Goal: Information Seeking & Learning: Learn about a topic

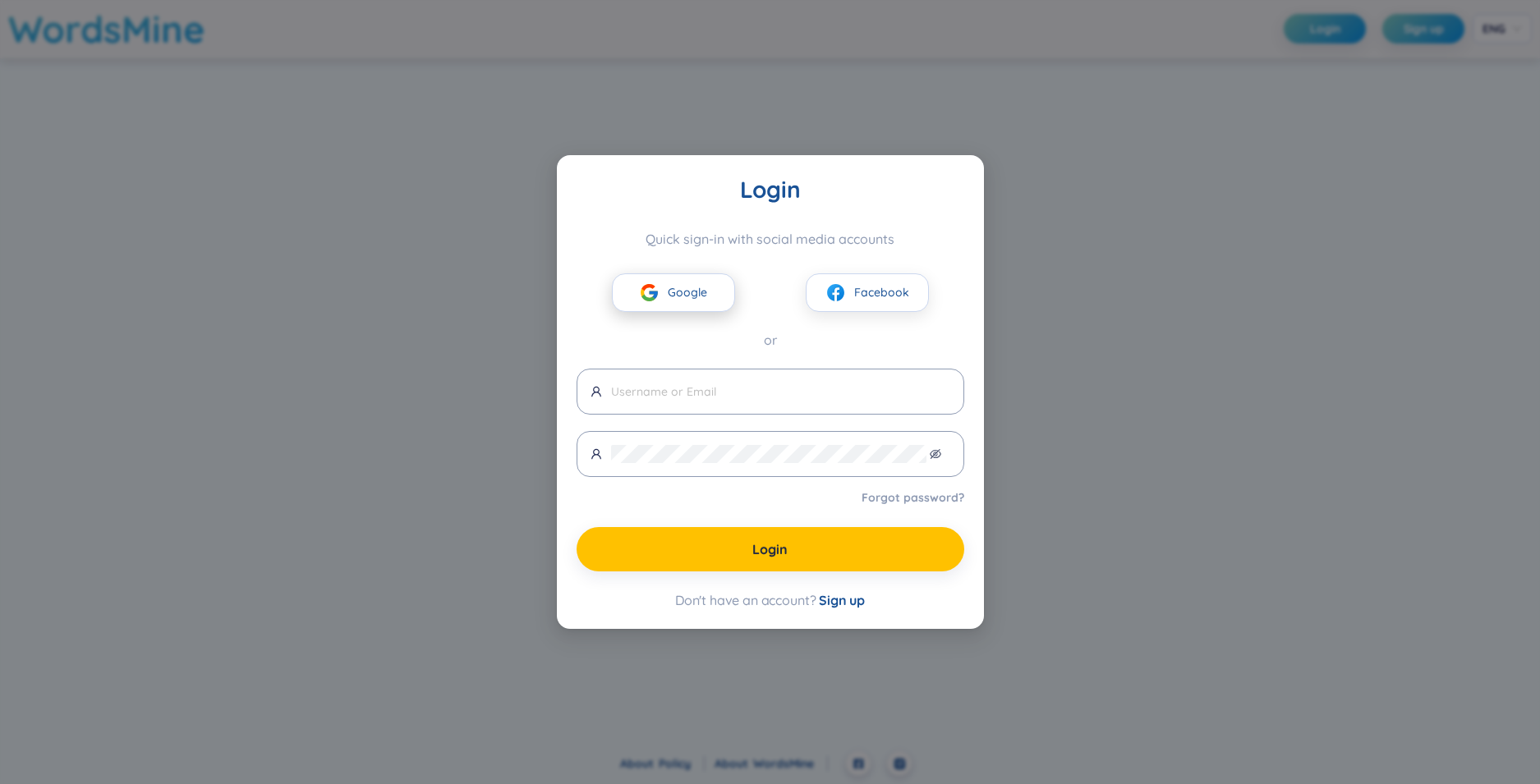
click at [664, 303] on button "Google" at bounding box center [673, 292] width 123 height 38
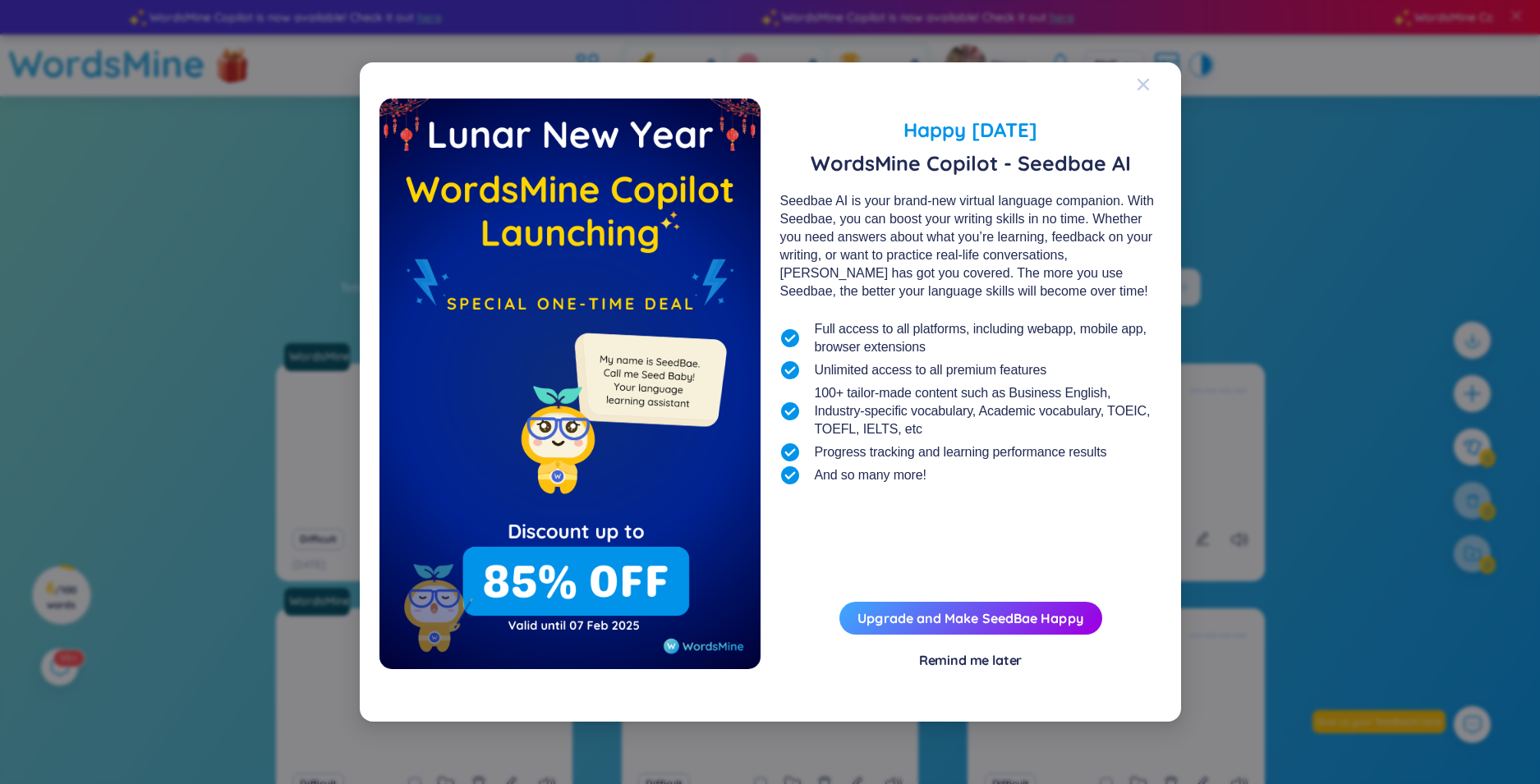
click at [1136, 86] on icon "Close" at bounding box center [1142, 84] width 13 height 13
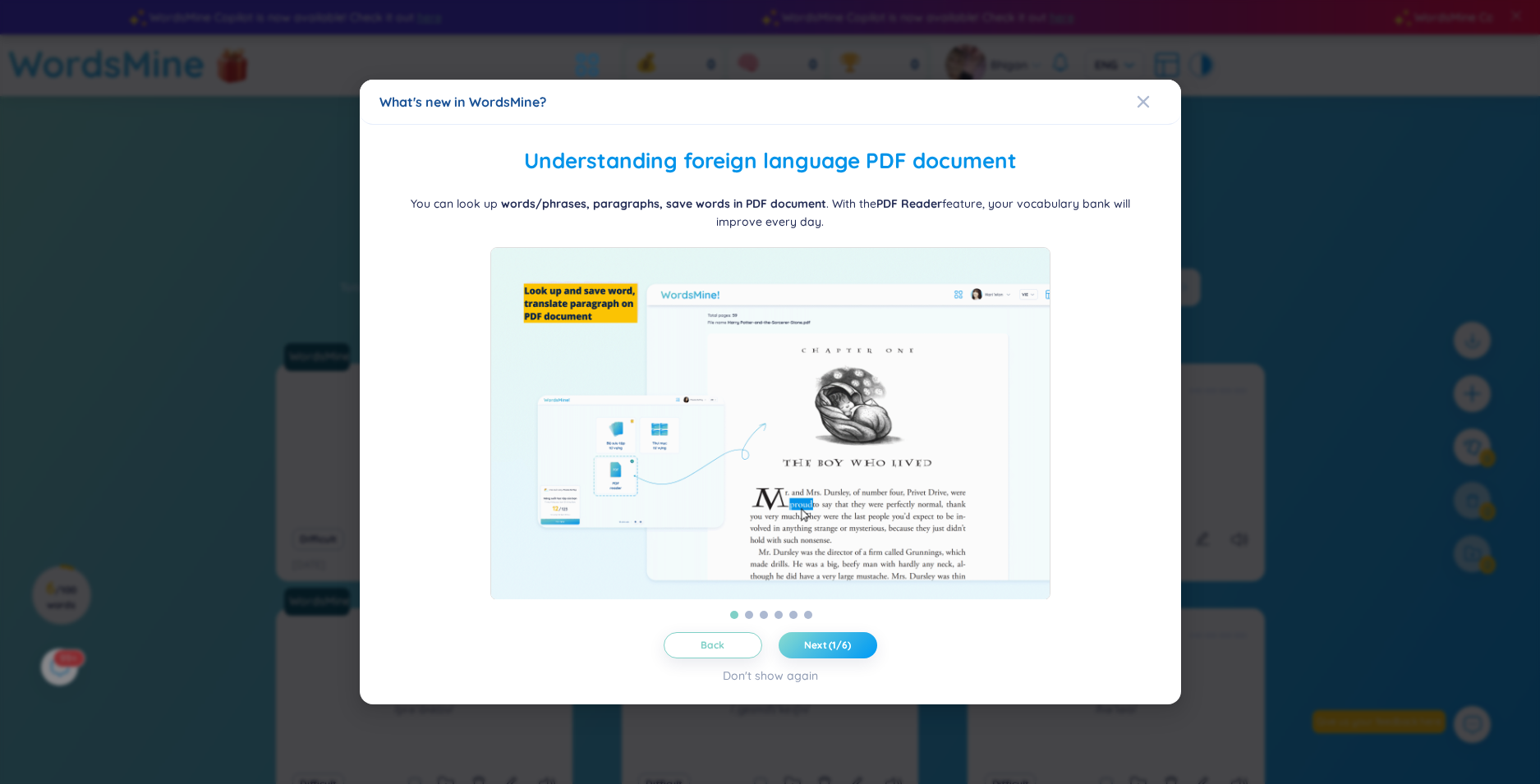
click at [792, 658] on button "Next (1/6)" at bounding box center [828, 645] width 99 height 26
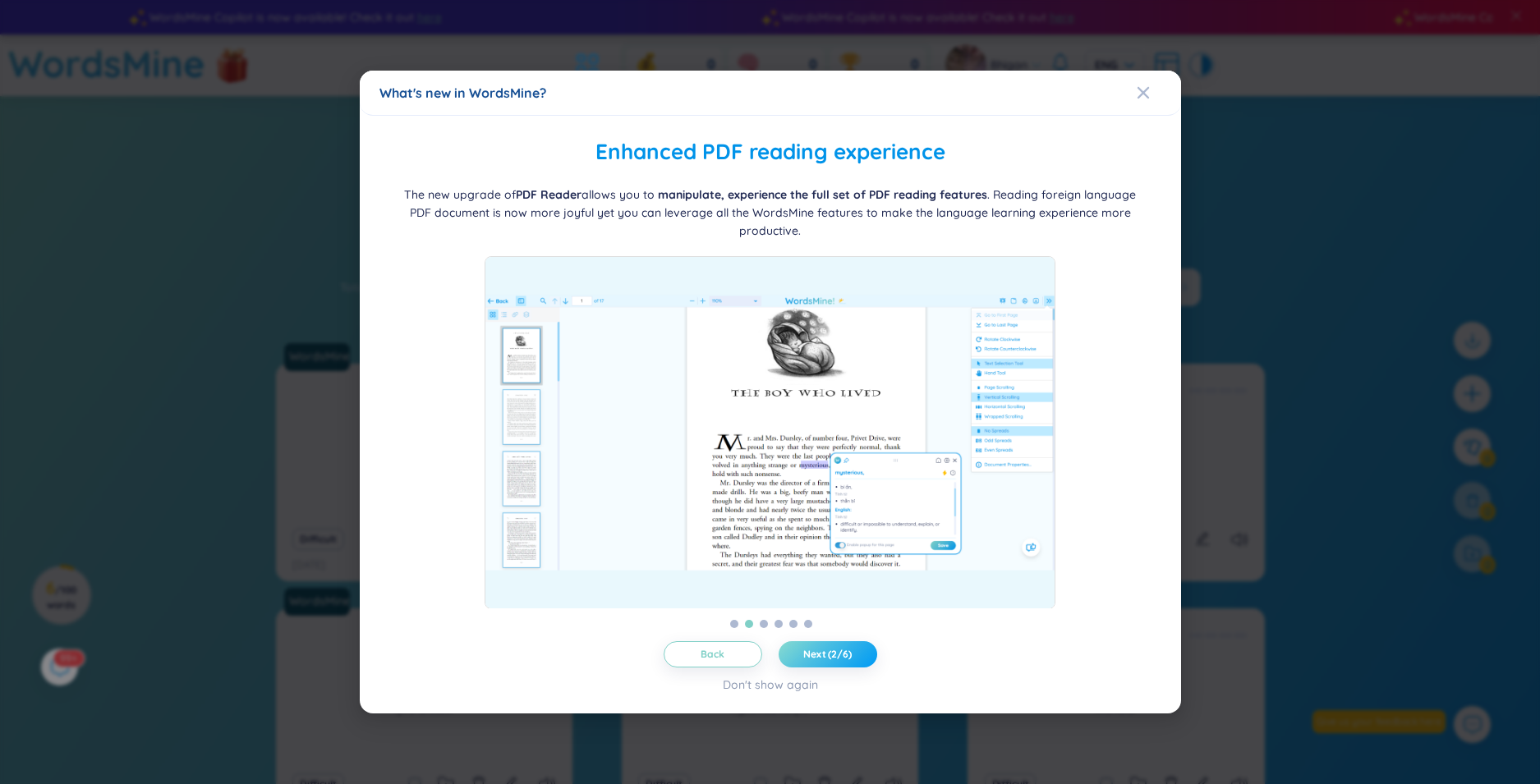
click at [792, 658] on button "Next (2/6)" at bounding box center [828, 654] width 99 height 26
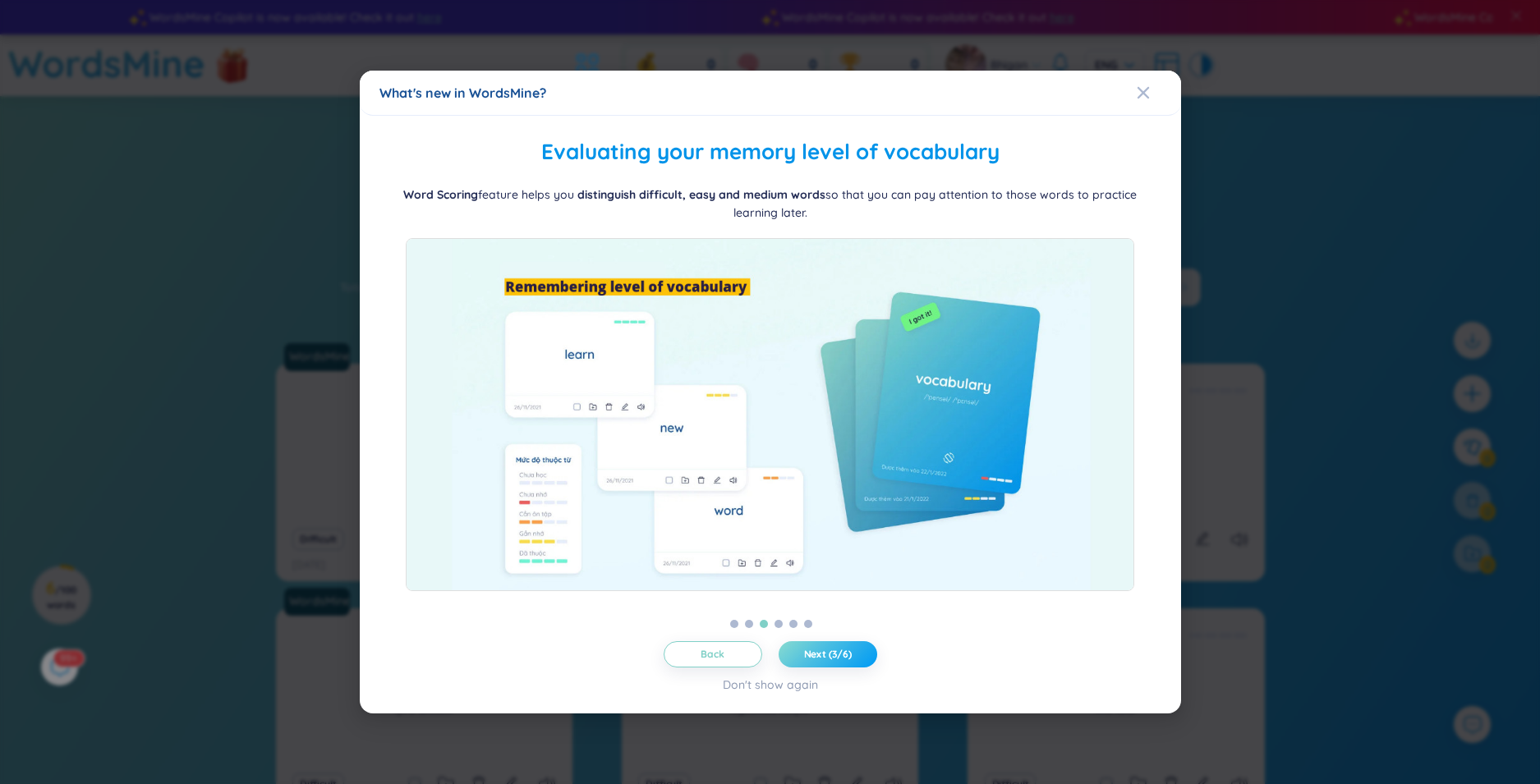
click at [836, 651] on span "Next (3/6)" at bounding box center [828, 653] width 48 height 13
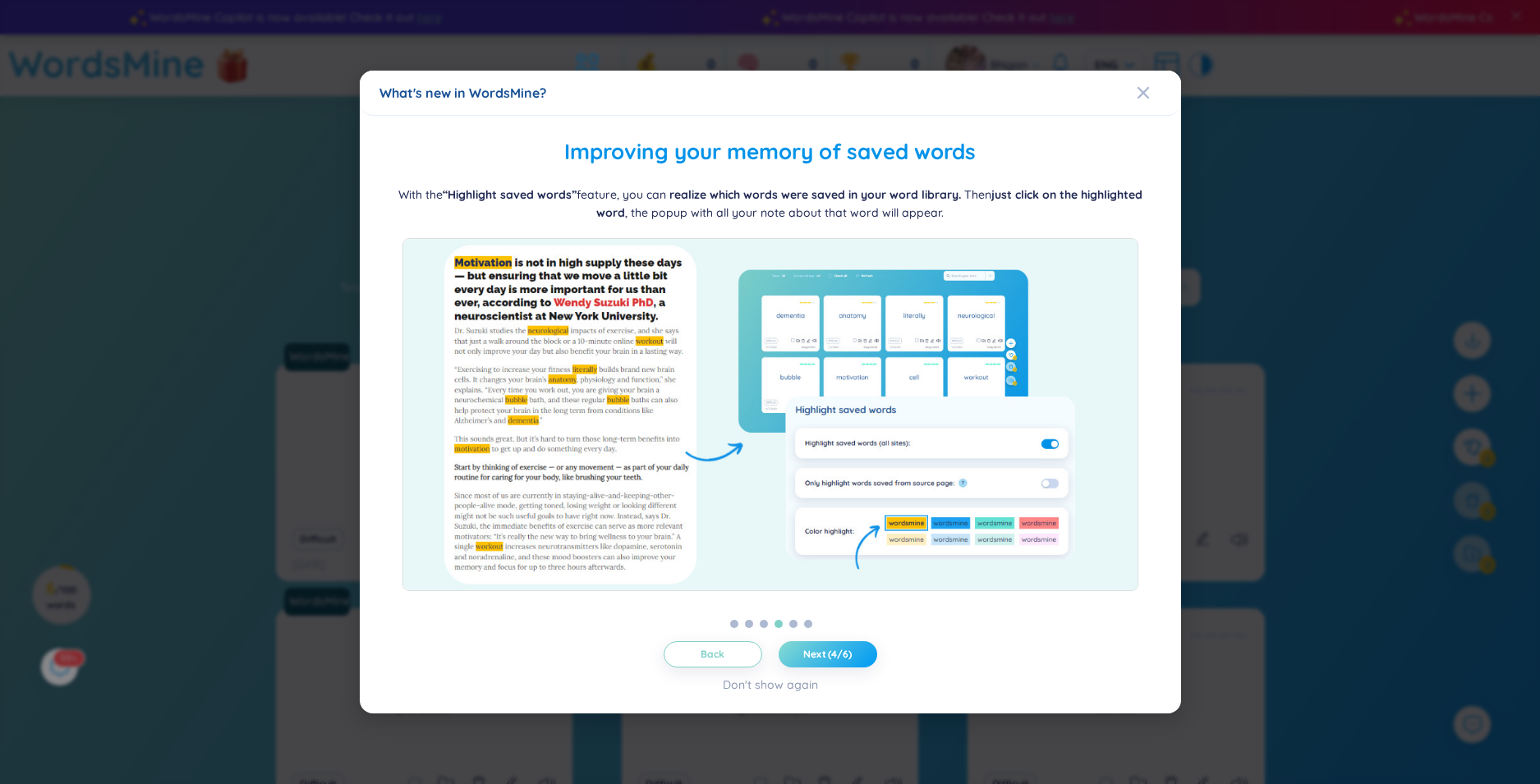
click at [836, 651] on span "Next (4/6)" at bounding box center [827, 653] width 48 height 13
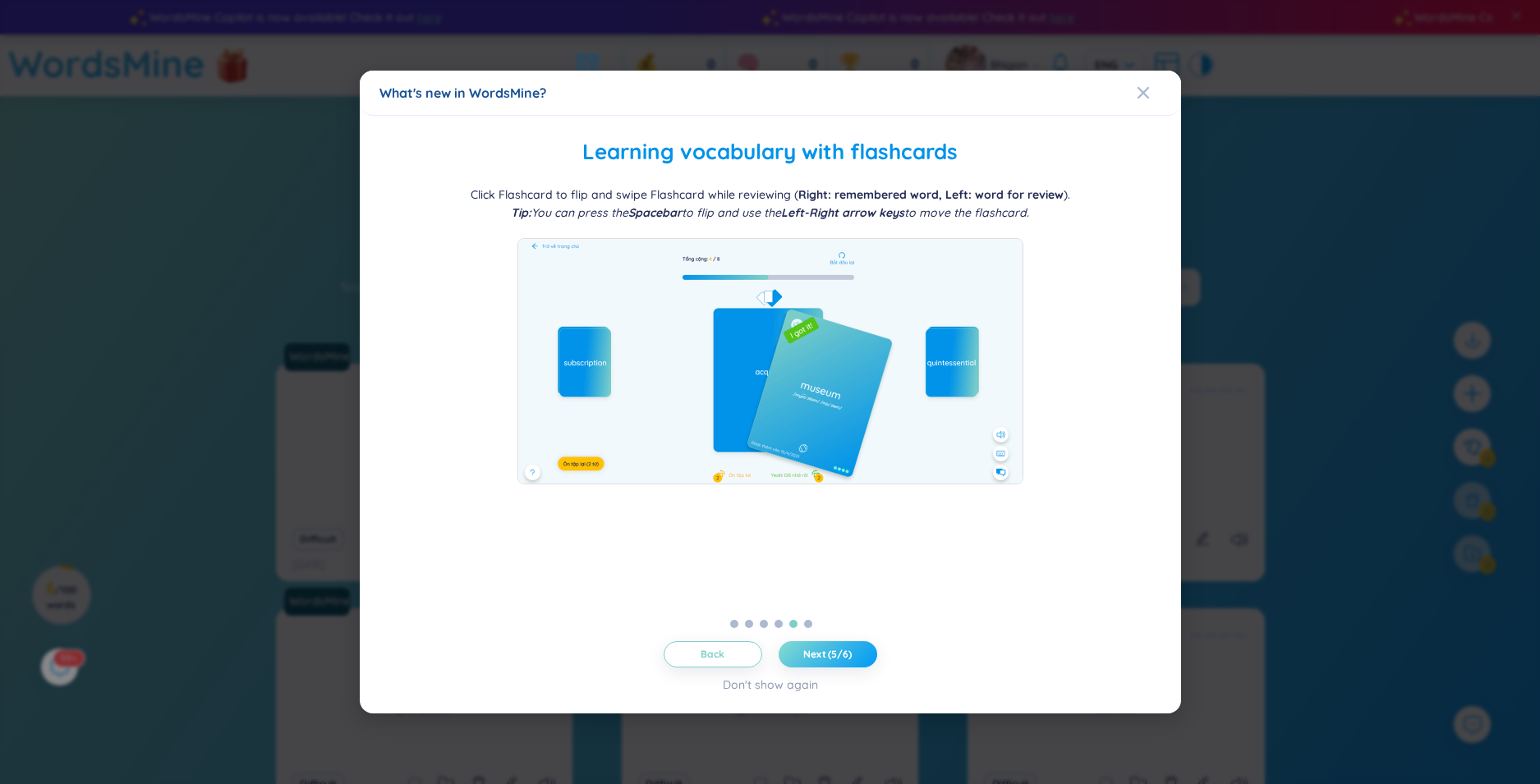
click at [836, 651] on span "Next (5/6)" at bounding box center [827, 653] width 48 height 13
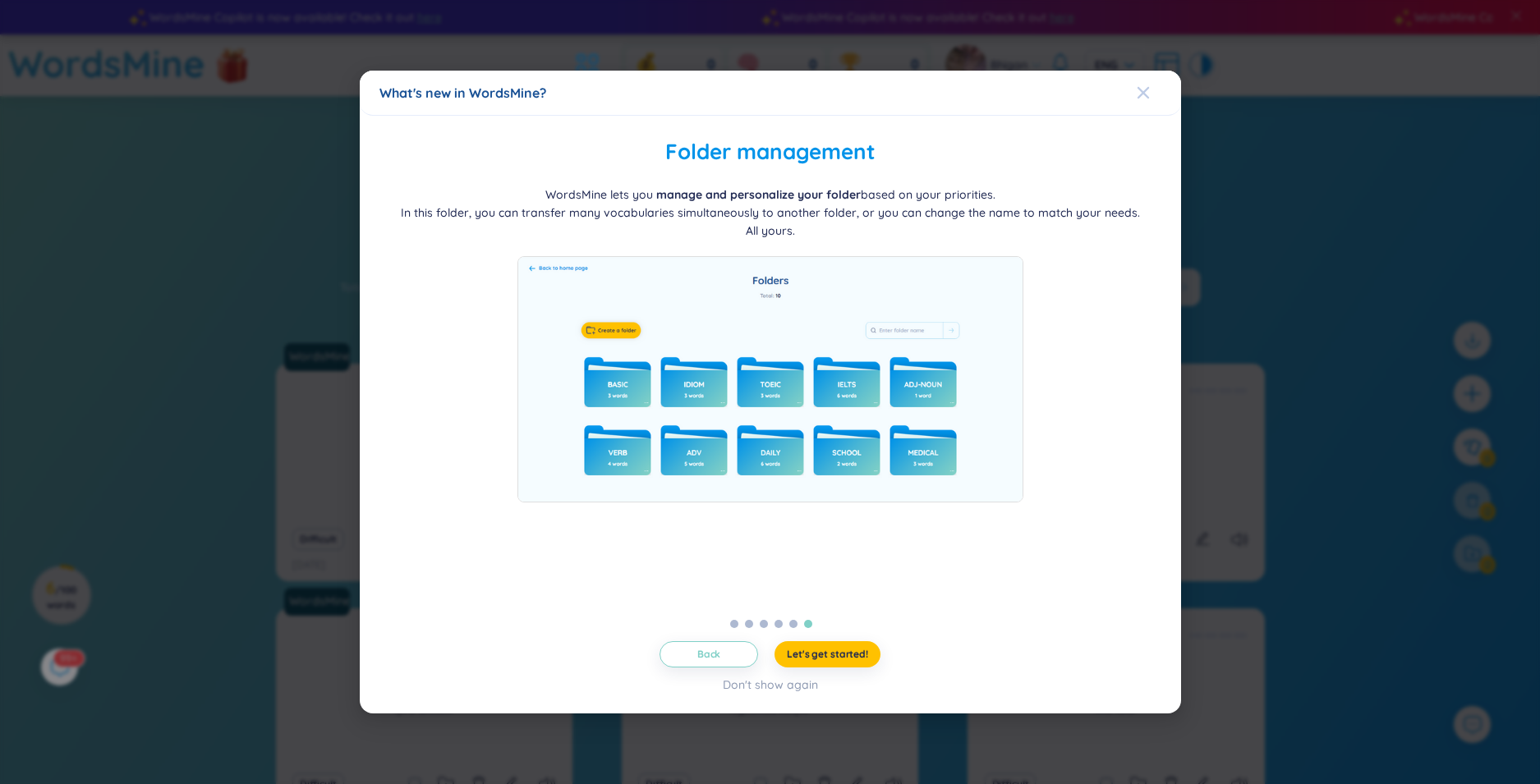
click at [1141, 92] on icon "Close" at bounding box center [1142, 92] width 13 height 13
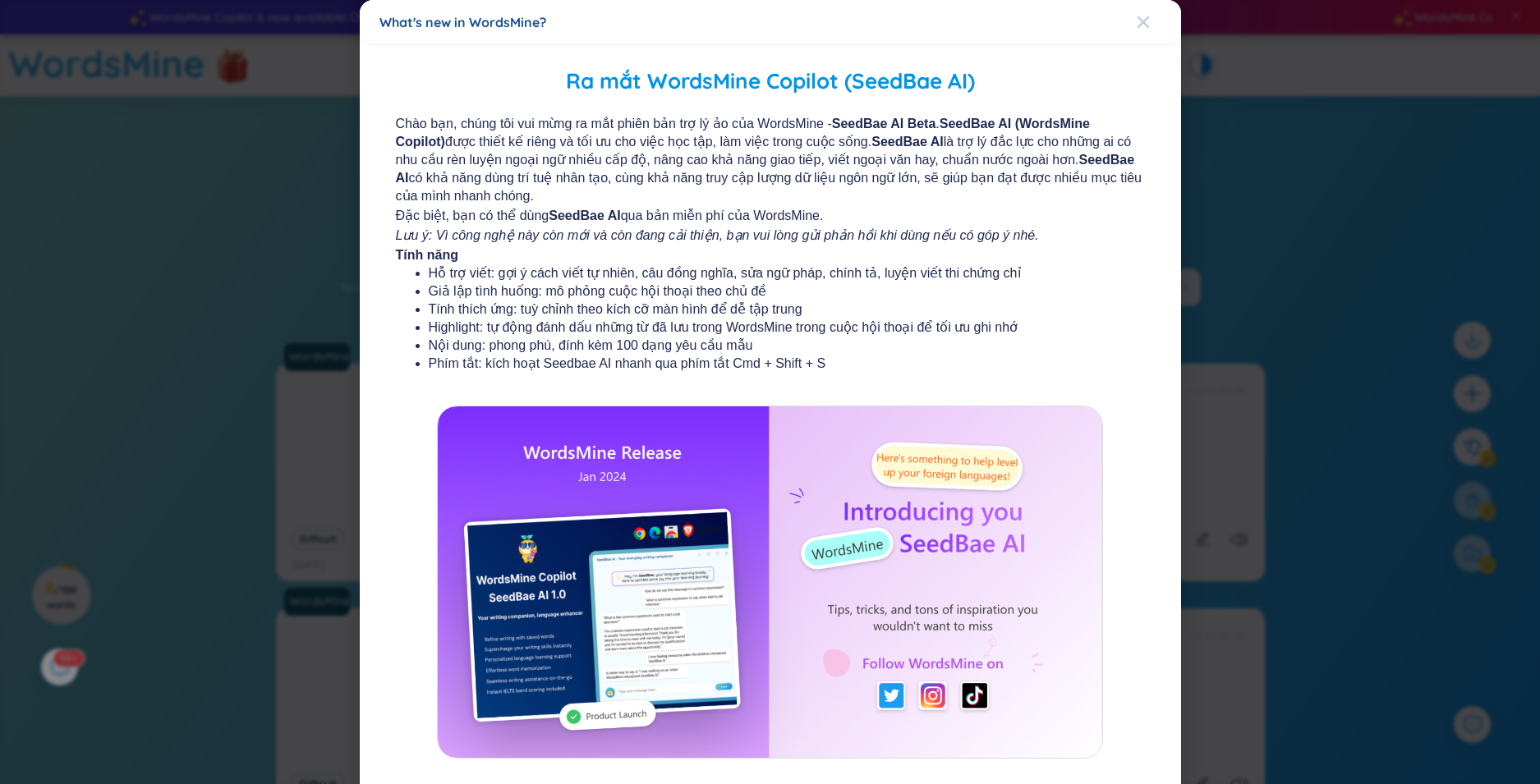
click at [1136, 20] on icon "Close" at bounding box center [1142, 22] width 12 height 12
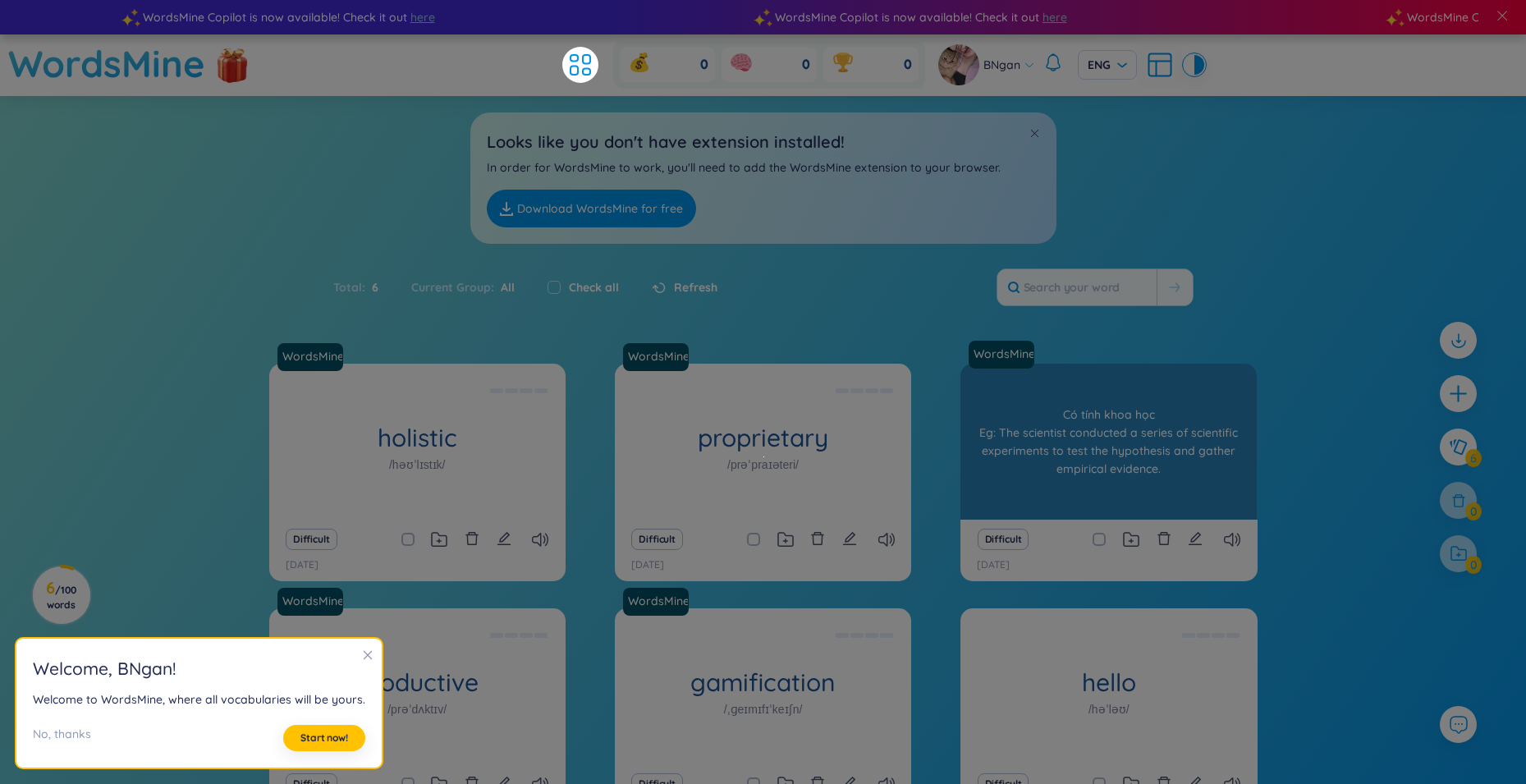
scroll to position [128, 0]
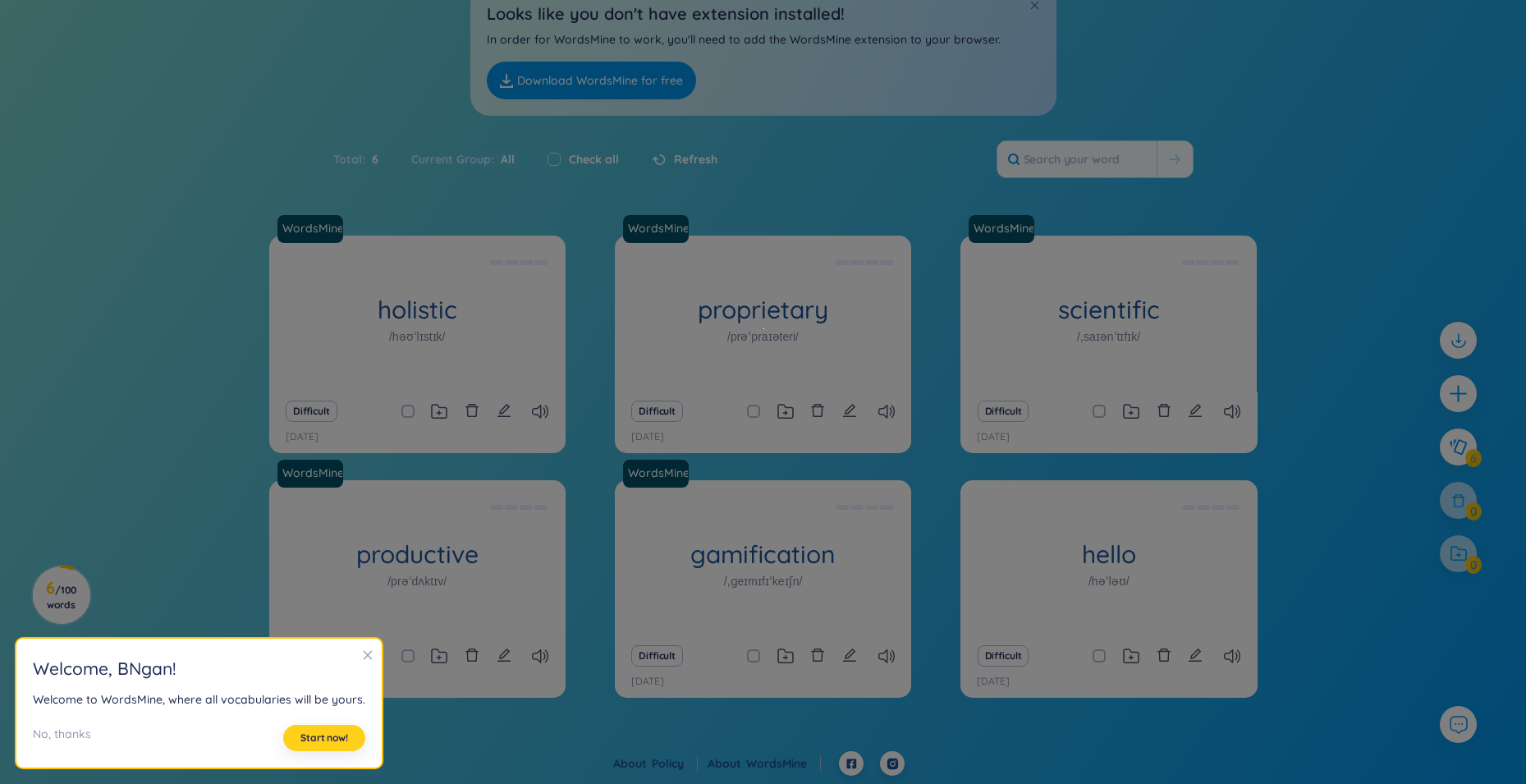
click at [335, 742] on span "Start now!" at bounding box center [325, 737] width 48 height 13
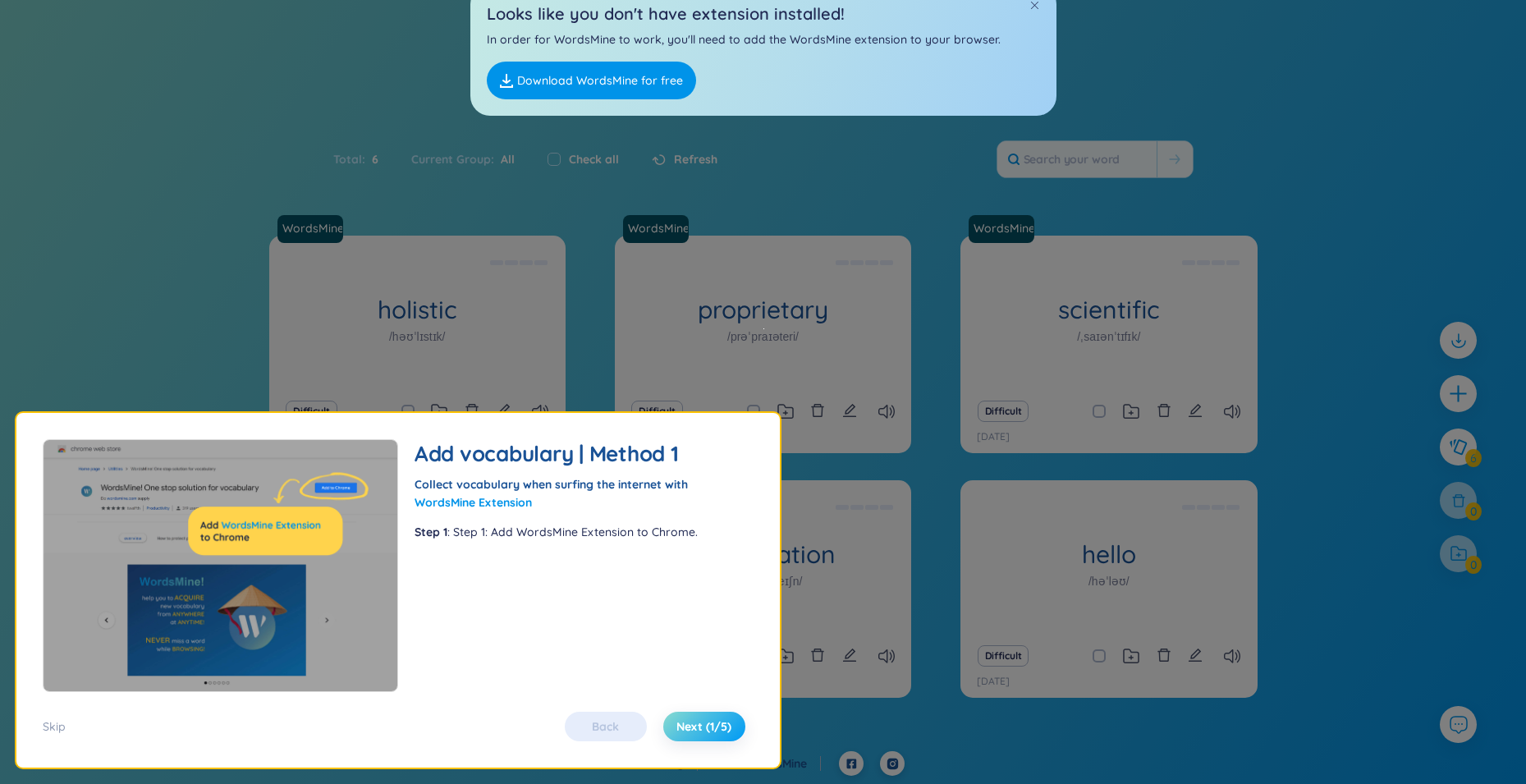
click at [718, 729] on span "Next (1/5)" at bounding box center [704, 725] width 55 height 16
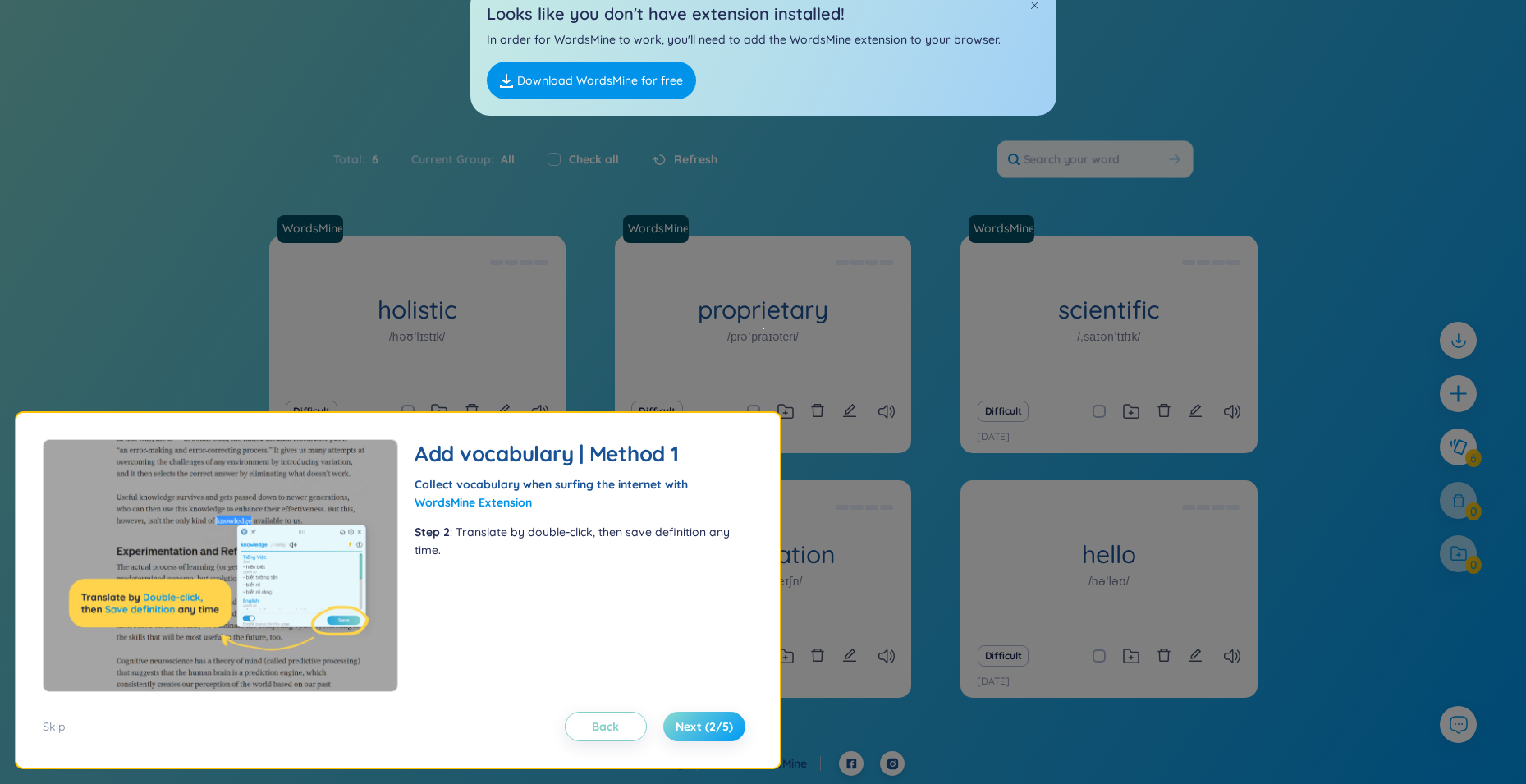
click at [718, 729] on span "Next (2/5)" at bounding box center [704, 725] width 58 height 16
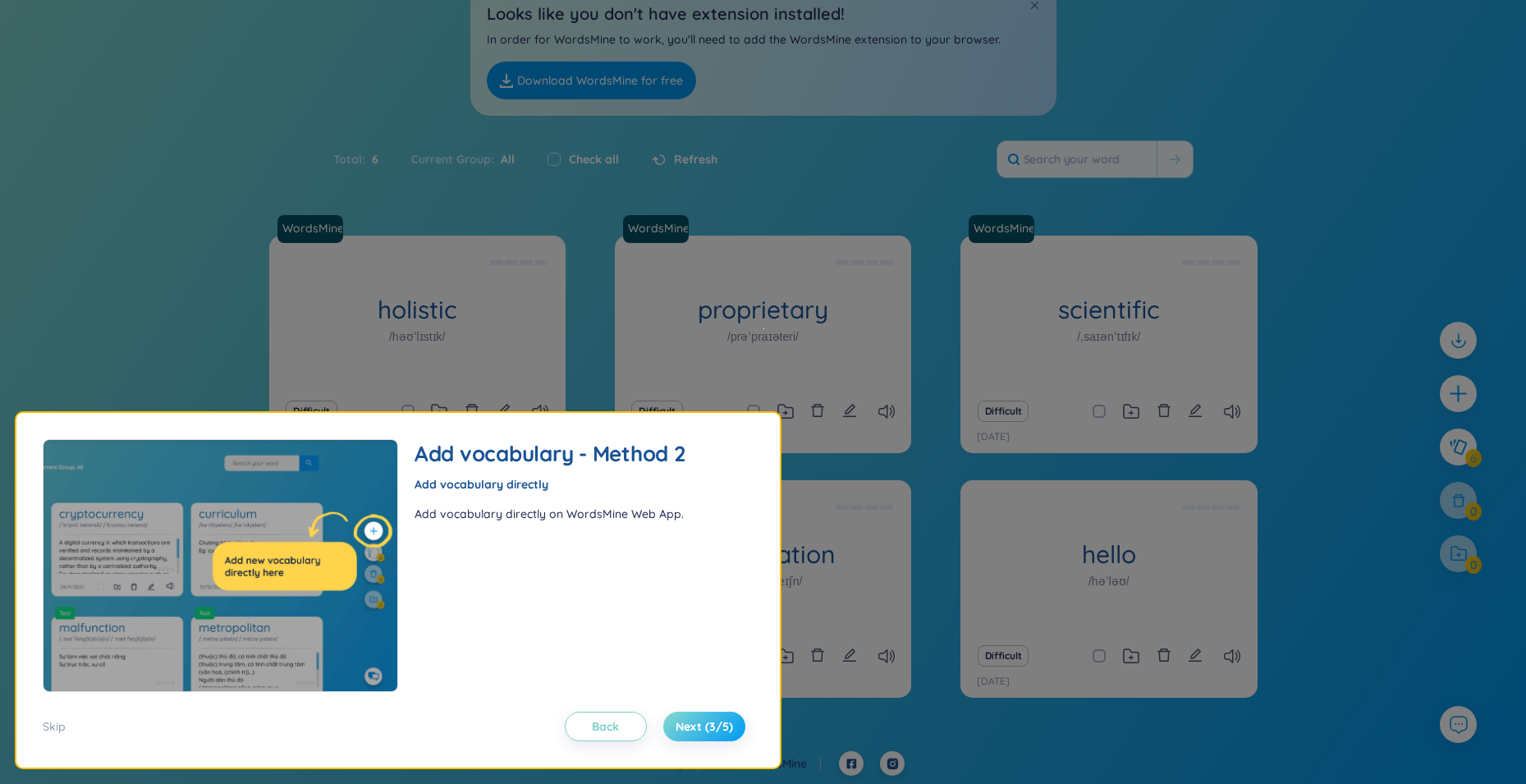
click at [718, 729] on span "Next (3/5)" at bounding box center [704, 725] width 58 height 16
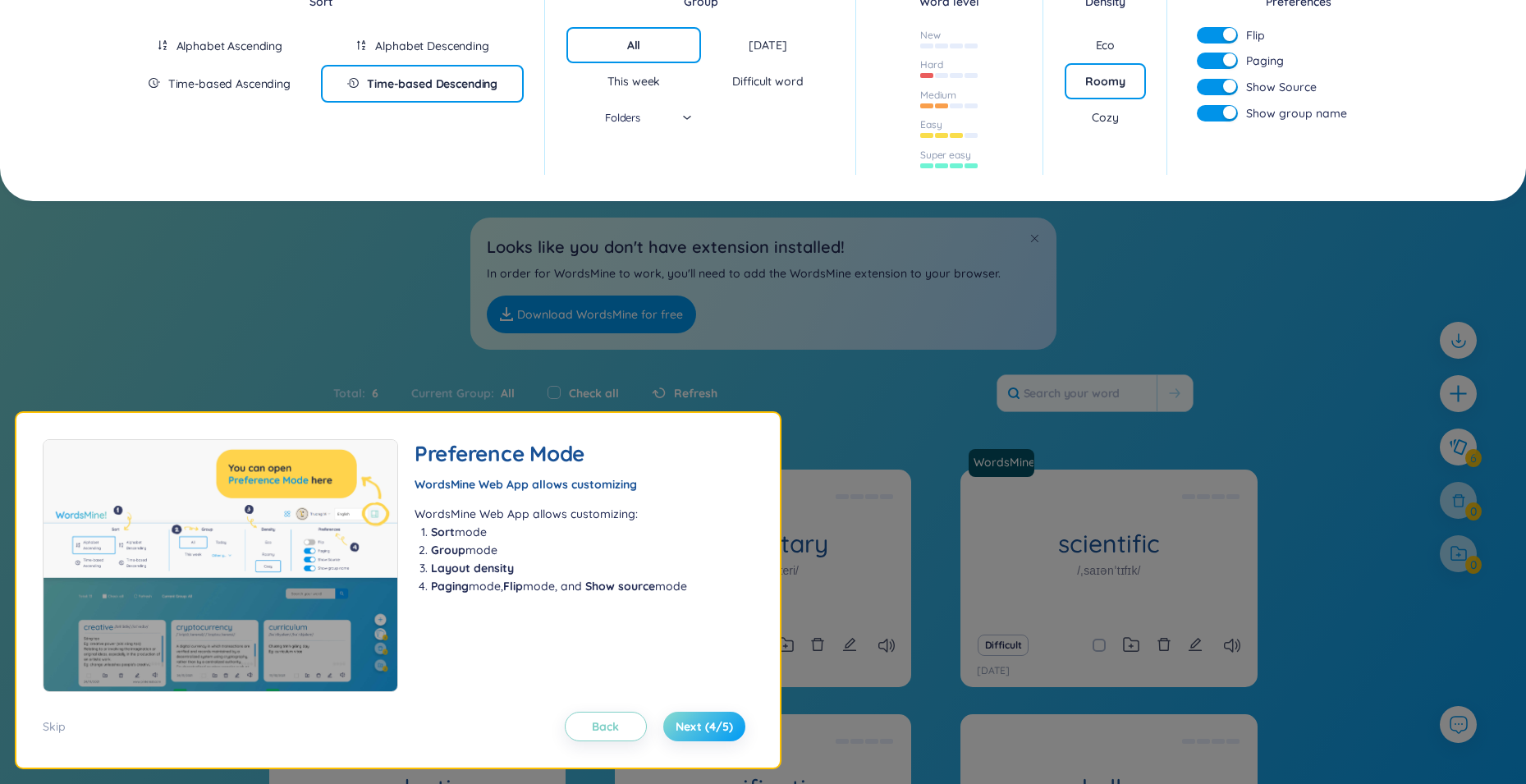
scroll to position [0, 0]
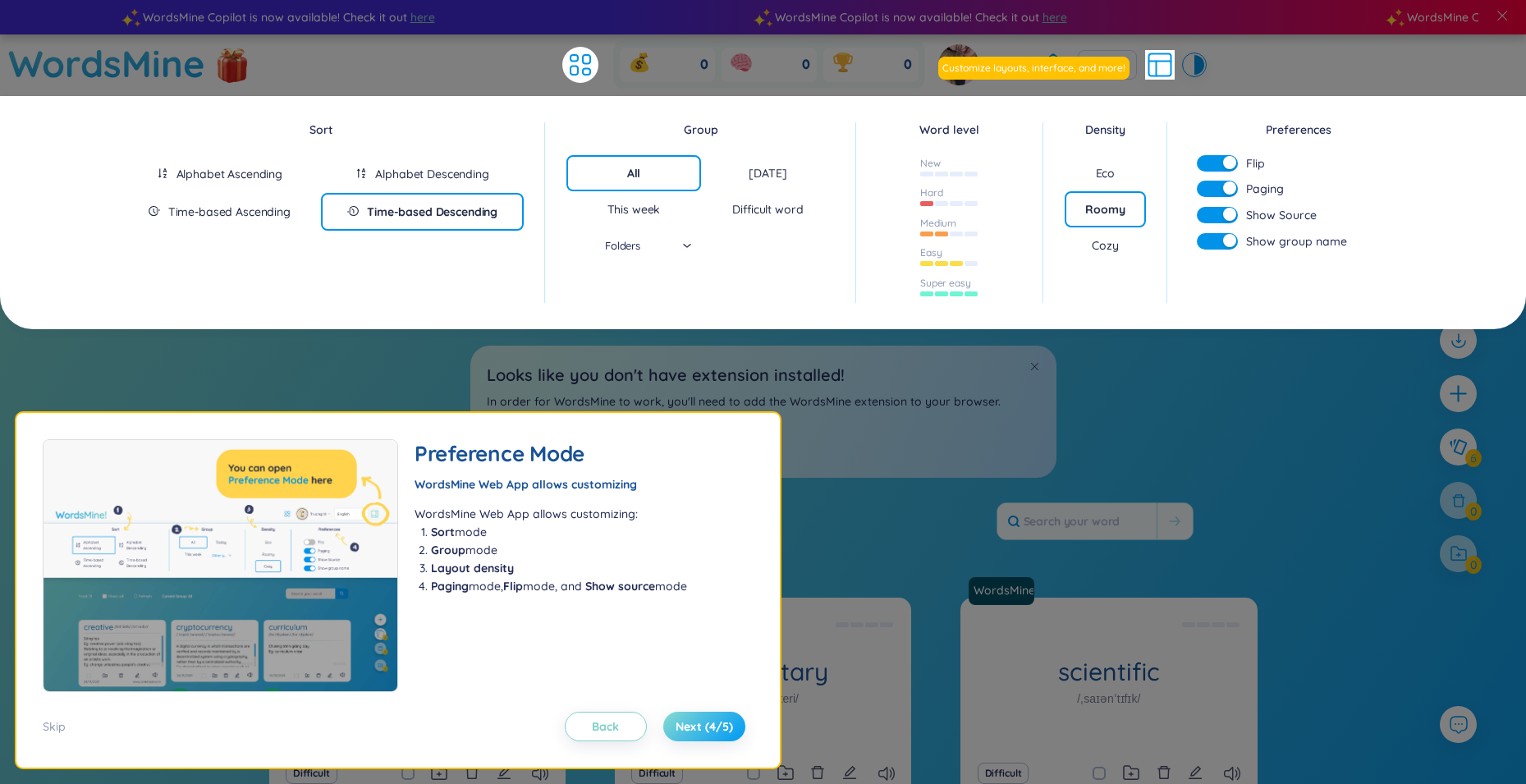
click at [718, 729] on span "Next (4/5)" at bounding box center [704, 725] width 58 height 16
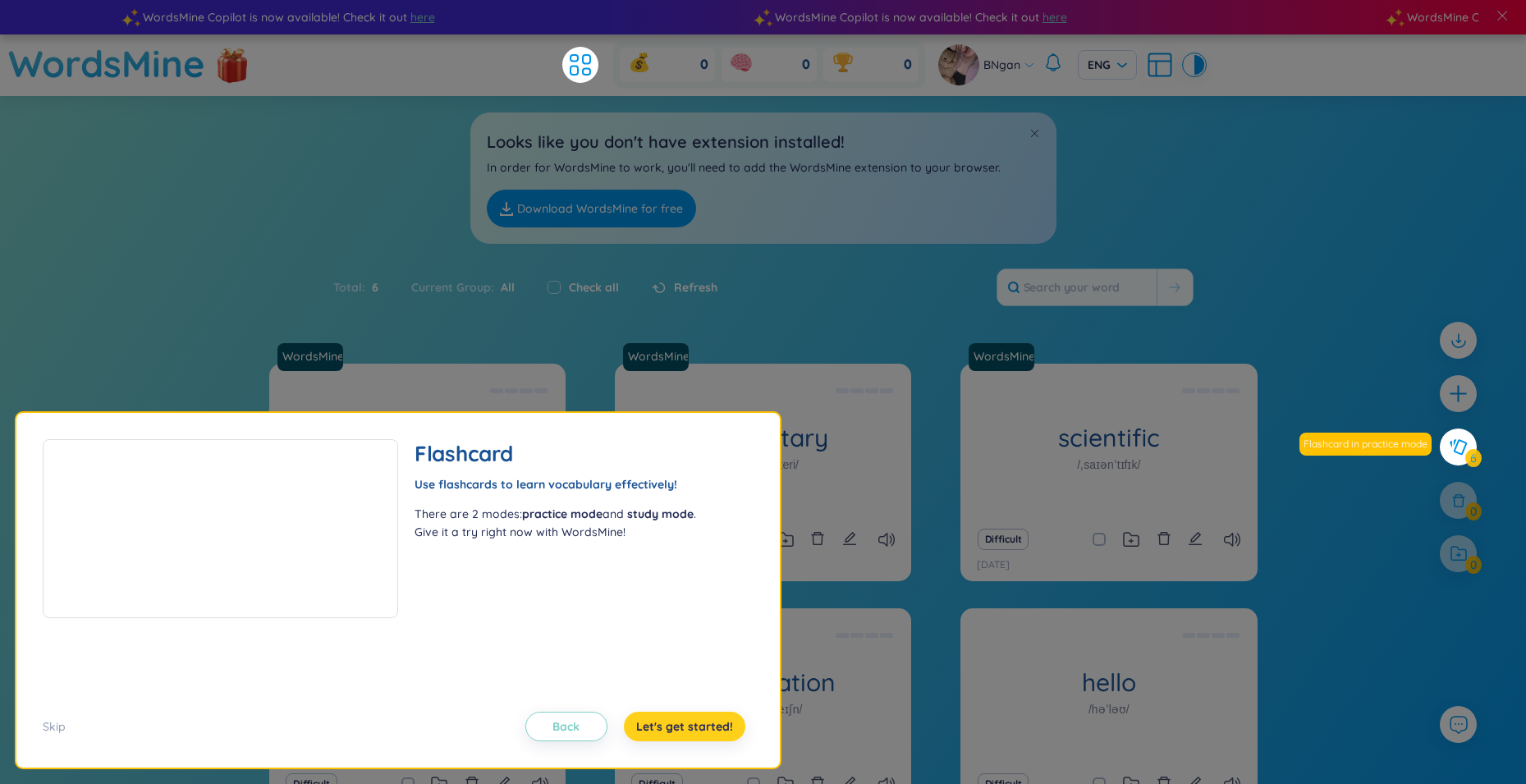
click at [718, 729] on span "Let's get started!" at bounding box center [685, 725] width 97 height 16
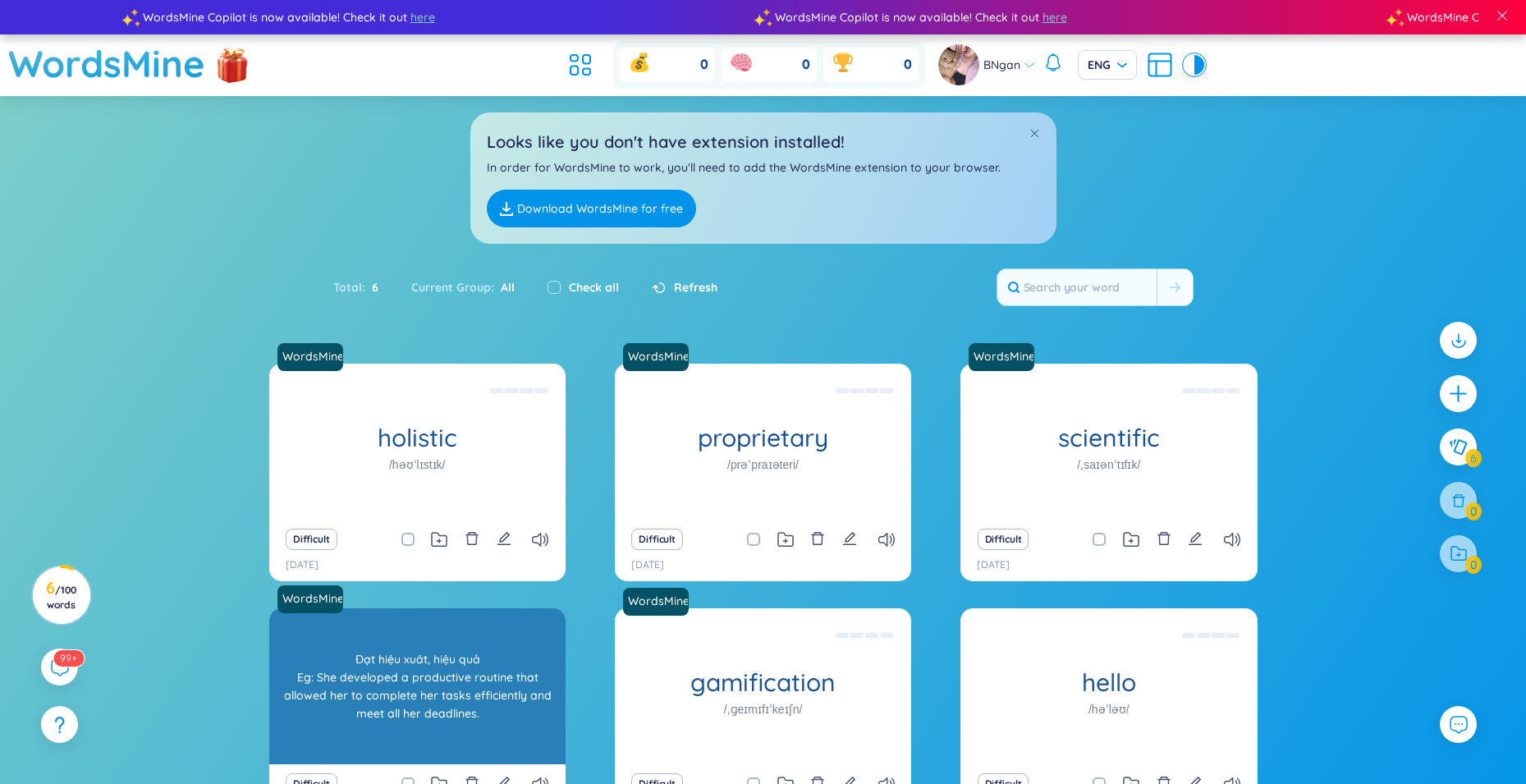
scroll to position [128, 0]
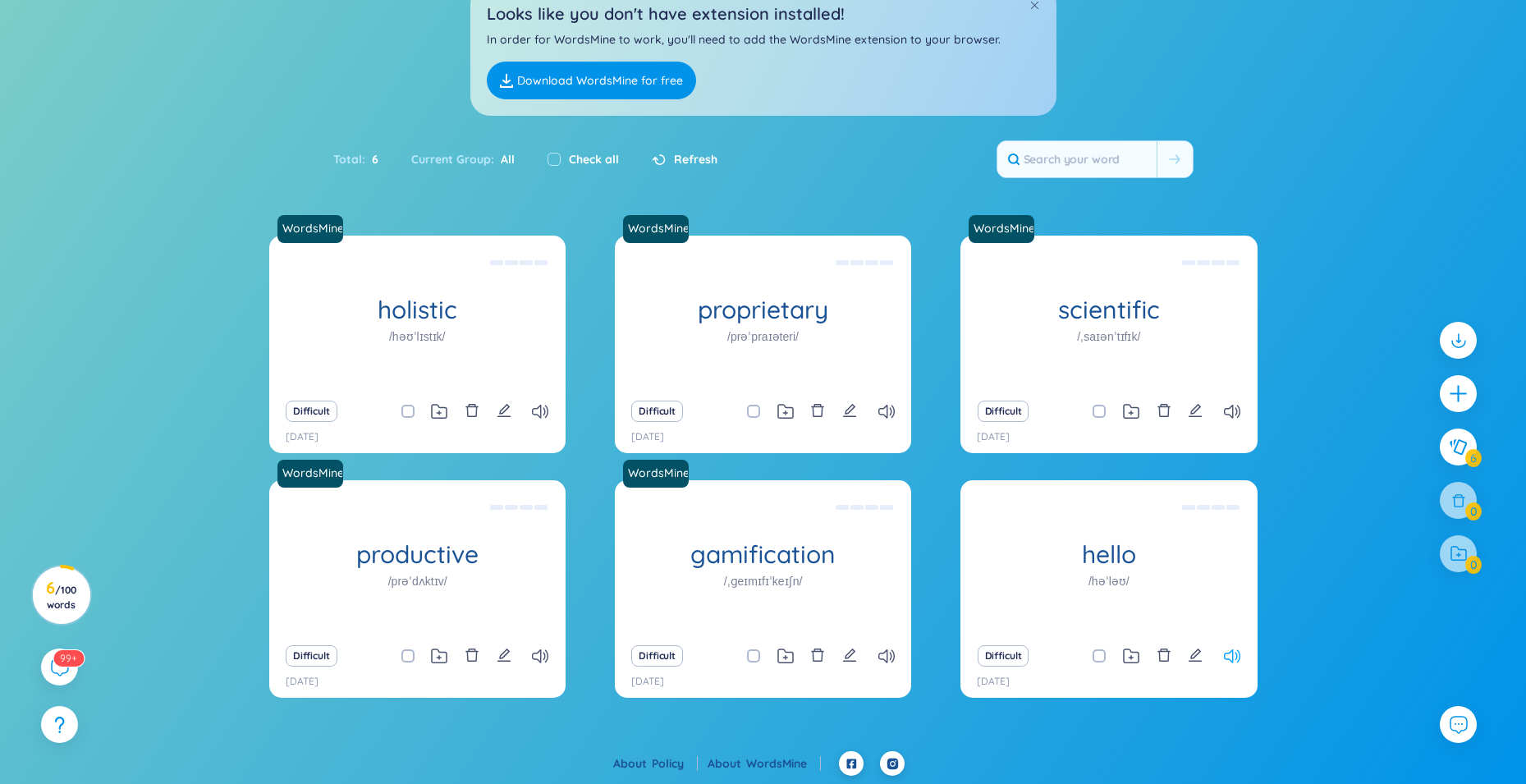
click at [1241, 651] on icon at bounding box center [1232, 656] width 16 height 14
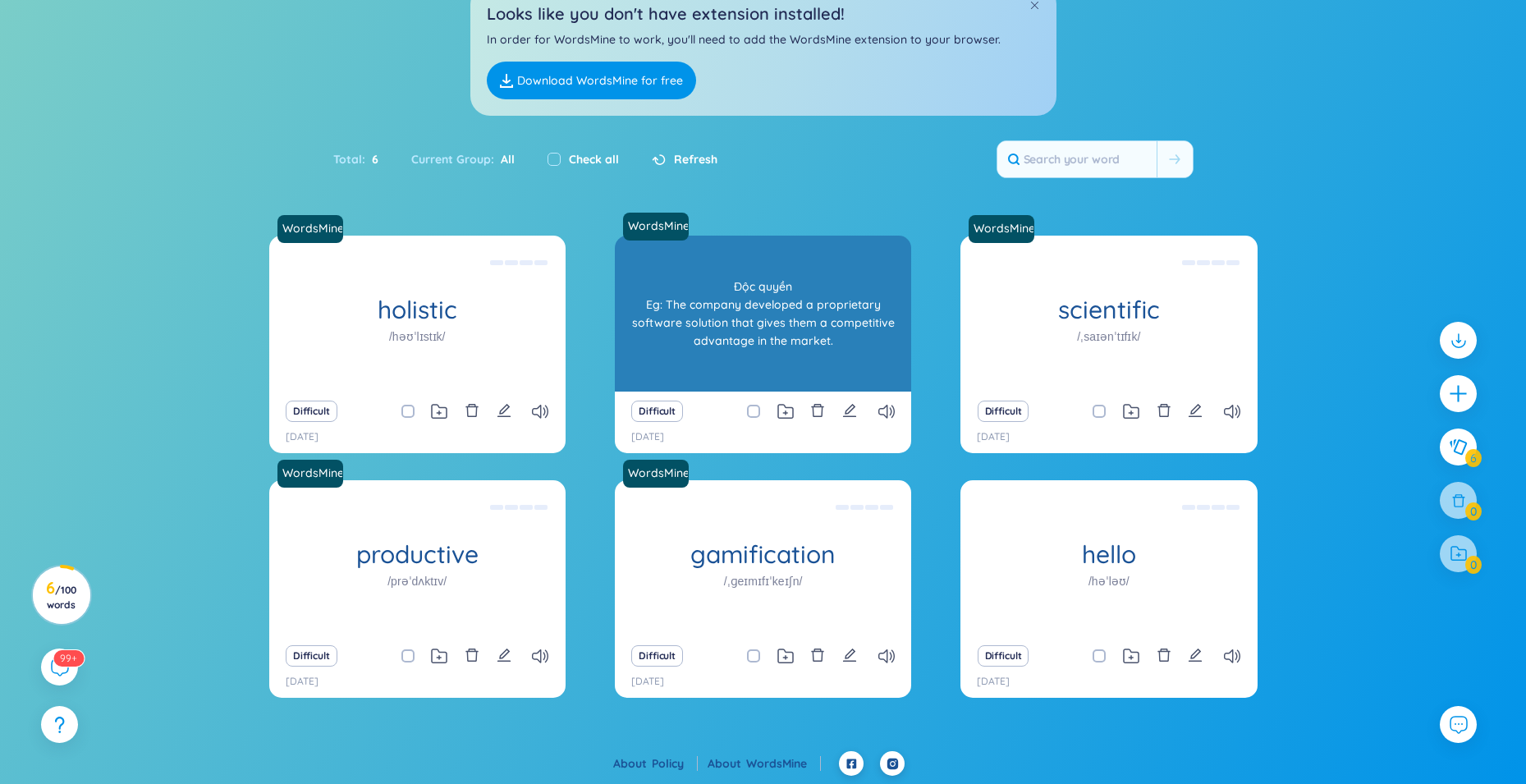
scroll to position [0, 0]
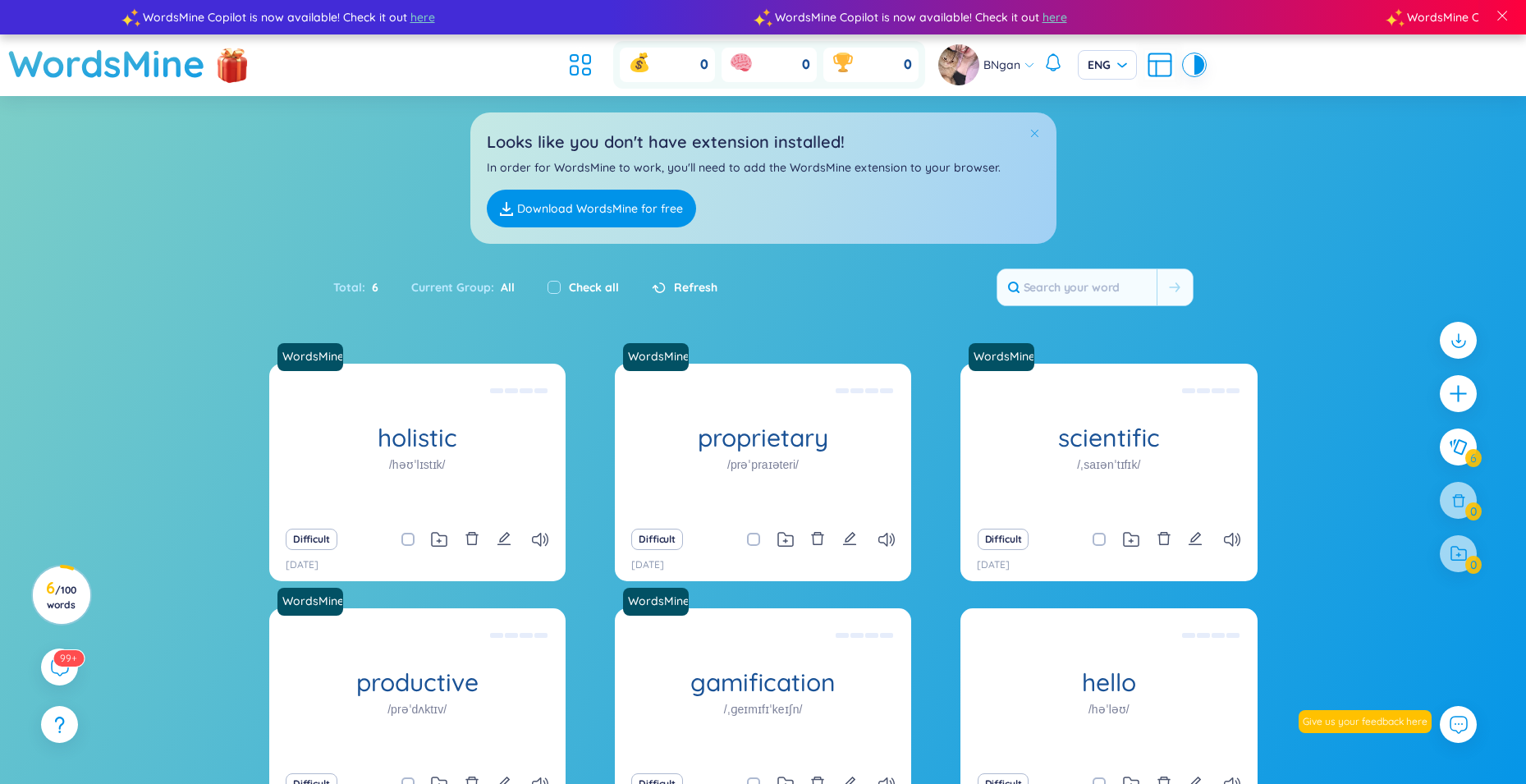
click at [1035, 132] on span at bounding box center [1035, 133] width 12 height 12
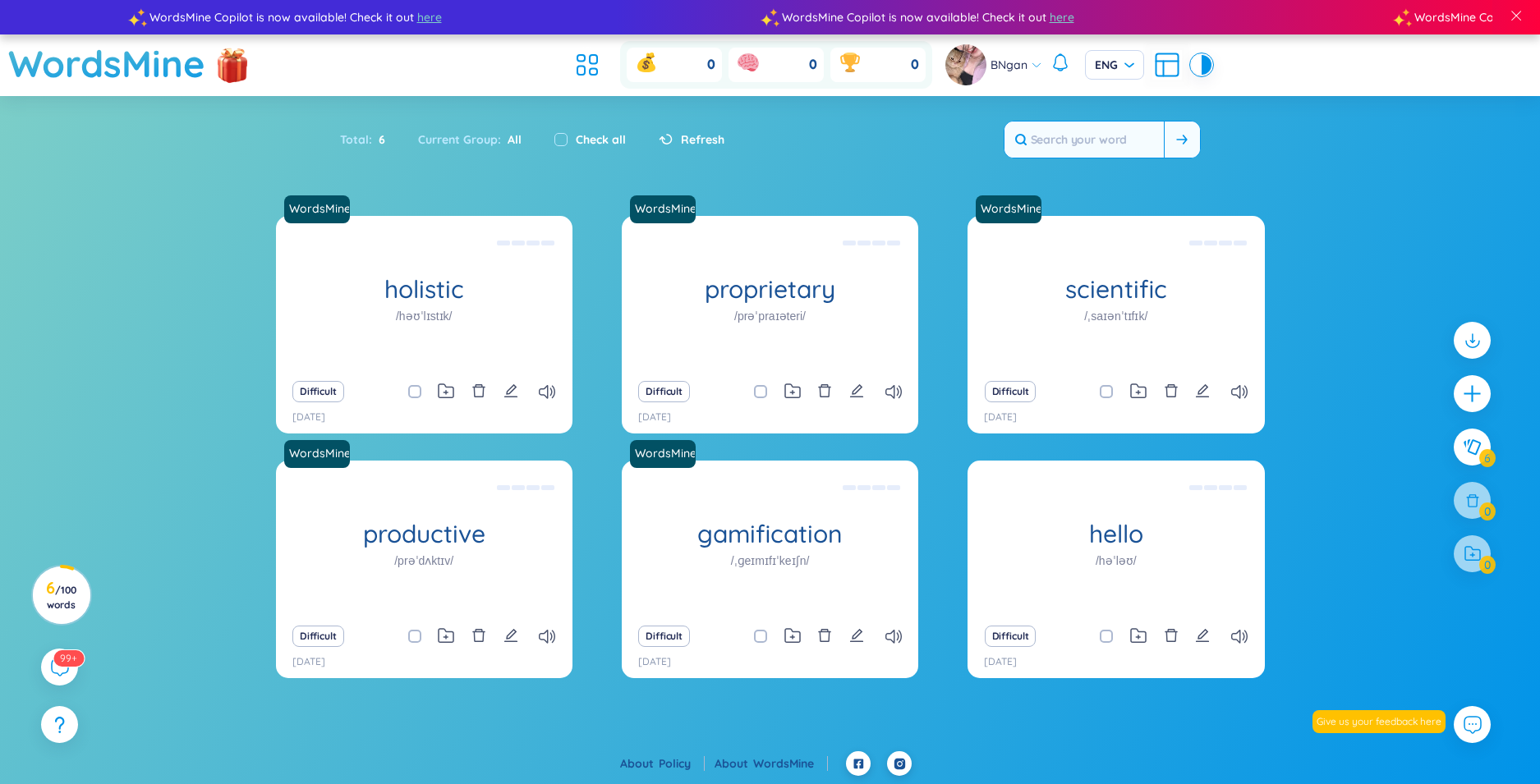
click at [1180, 152] on button at bounding box center [1181, 139] width 37 height 37
click at [696, 138] on span "Refresh" at bounding box center [702, 139] width 43 height 18
click at [575, 138] on label "Check all" at bounding box center [600, 139] width 50 height 18
checkbox input "true"
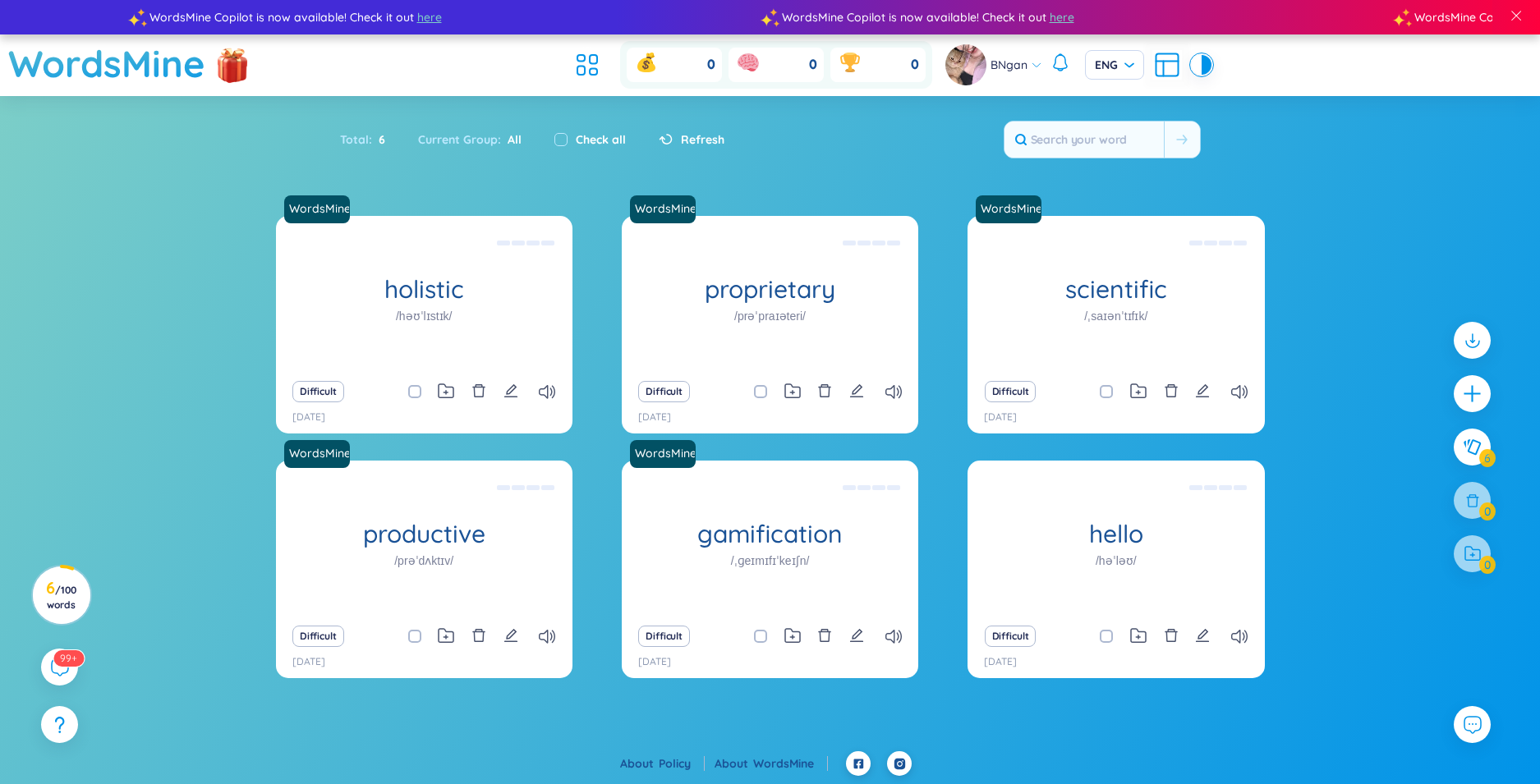
checkbox input "true"
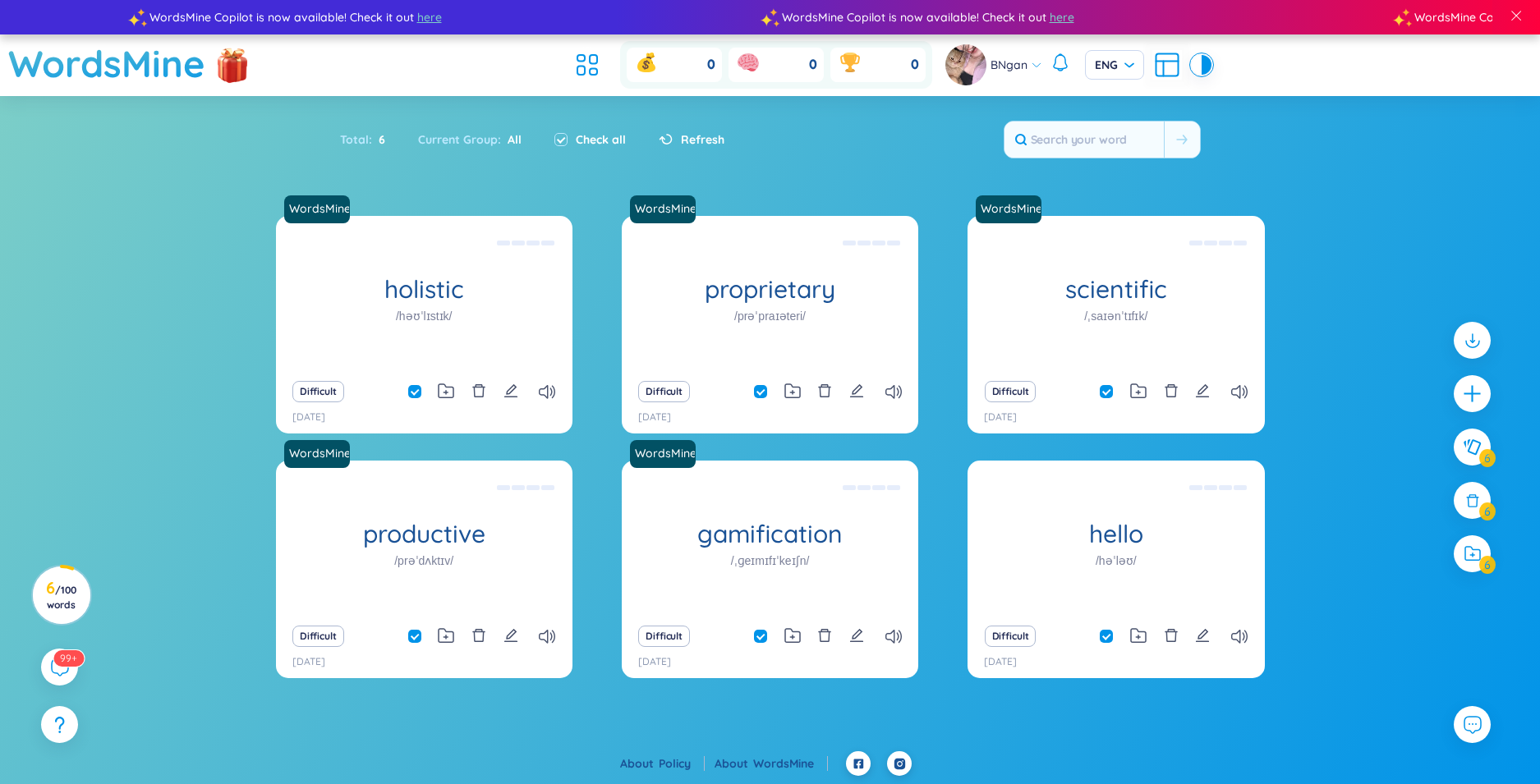
click at [575, 138] on label "Check all" at bounding box center [600, 139] width 50 height 18
checkbox input "false"
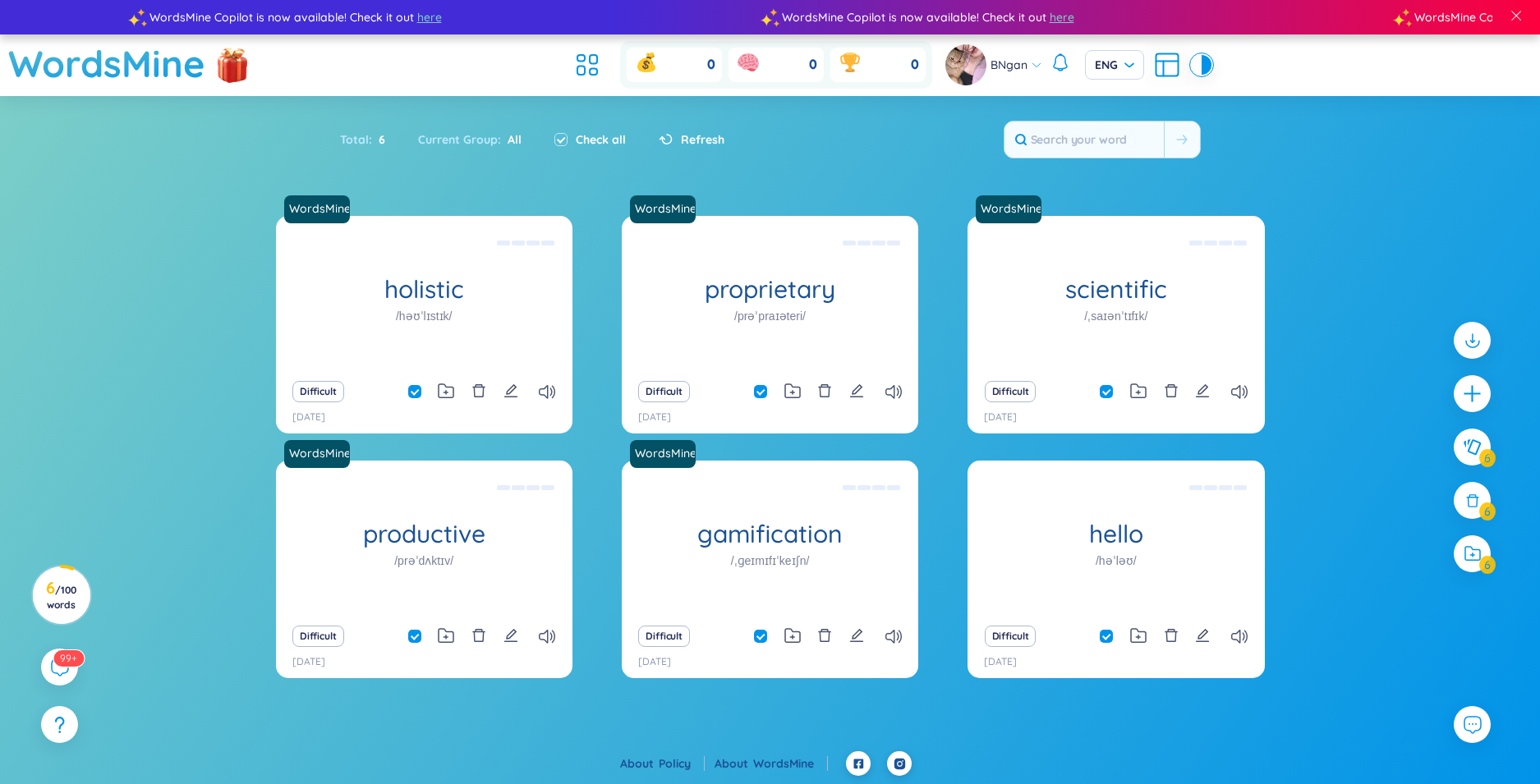
checkbox input "false"
click at [671, 146] on div "Refresh" at bounding box center [691, 139] width 65 height 18
click at [671, 140] on div "Refresh" at bounding box center [691, 139] width 65 height 18
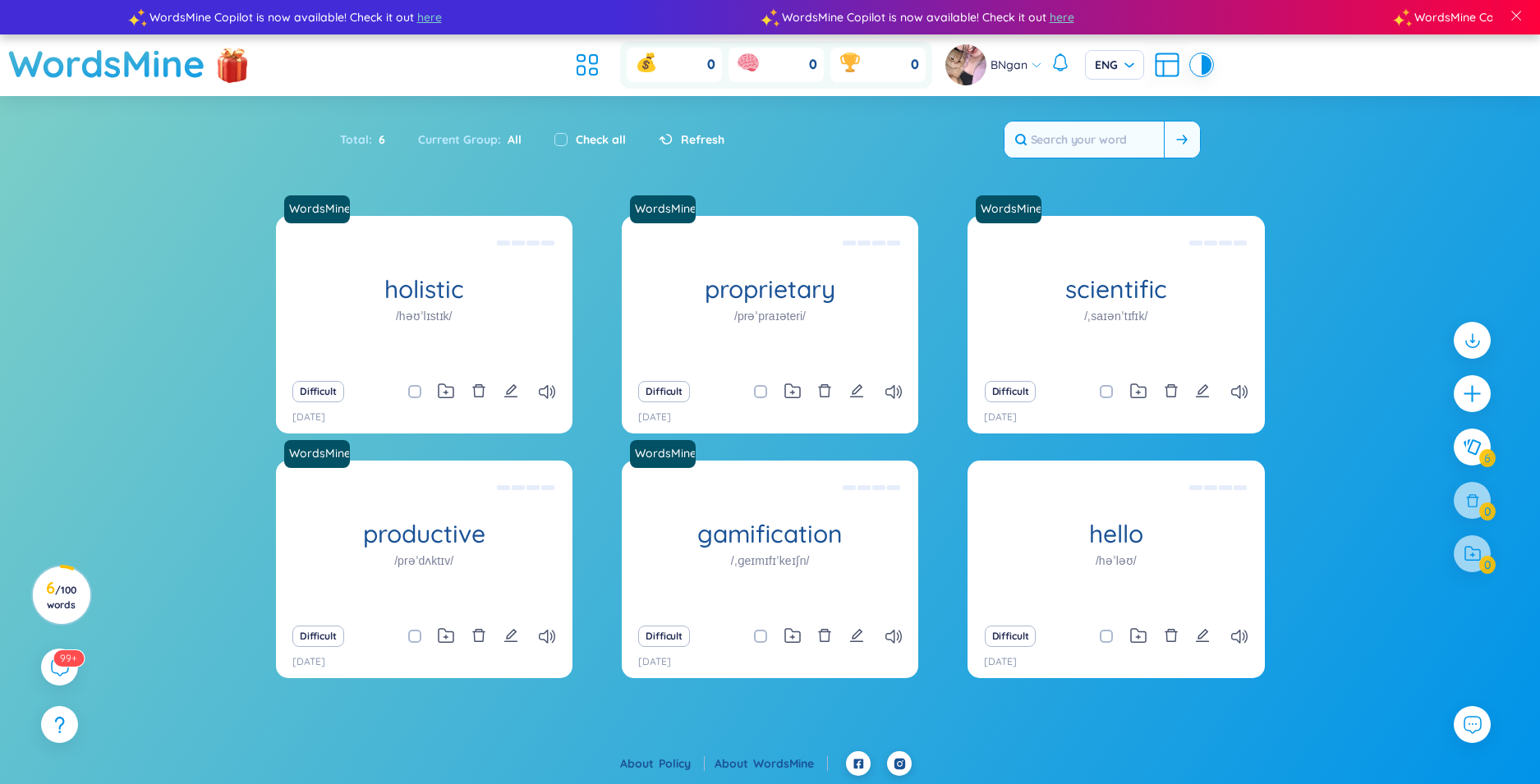
click at [1147, 136] on input "text" at bounding box center [1084, 139] width 159 height 37
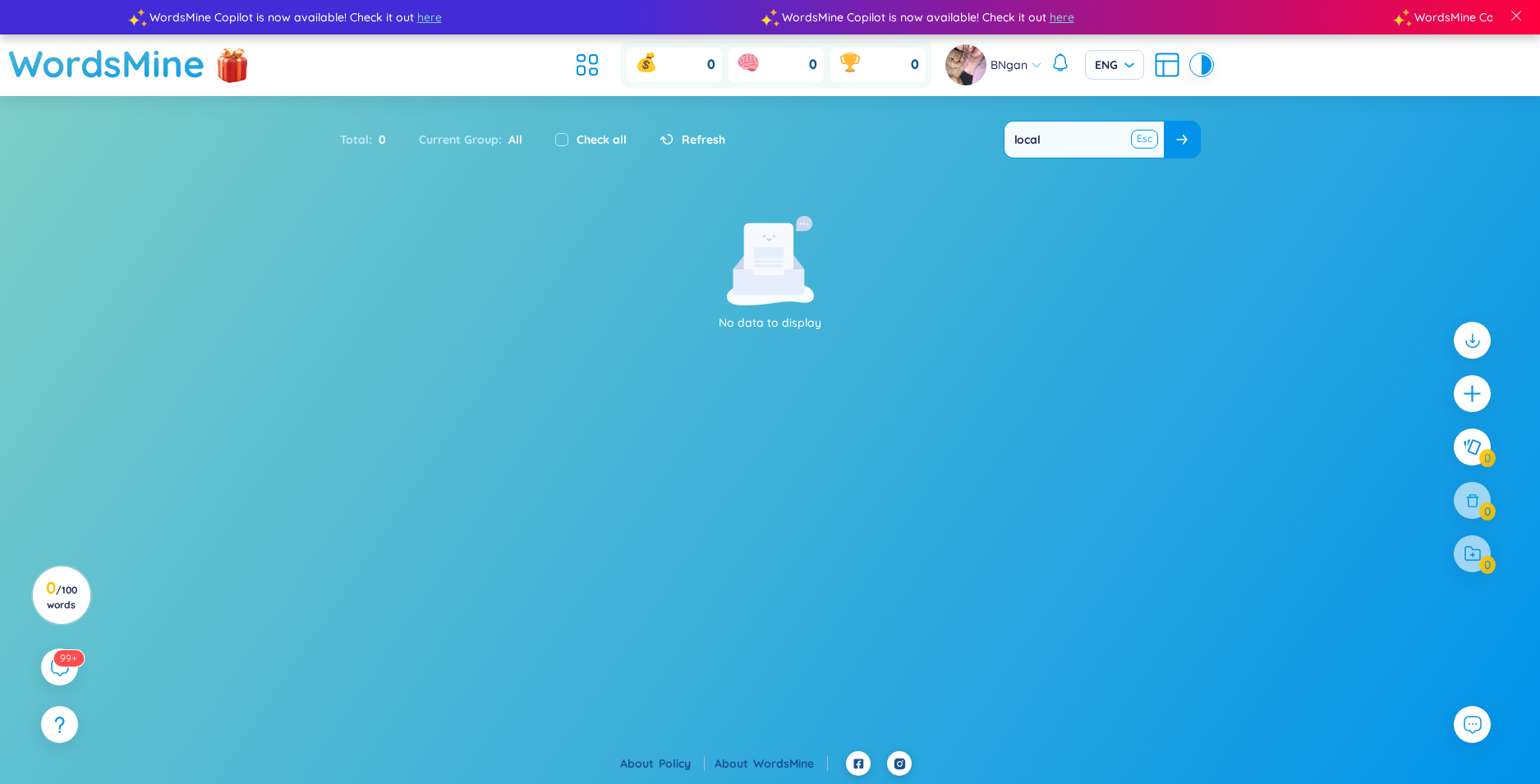
type input "local"
click at [1149, 140] on button at bounding box center [1144, 139] width 25 height 20
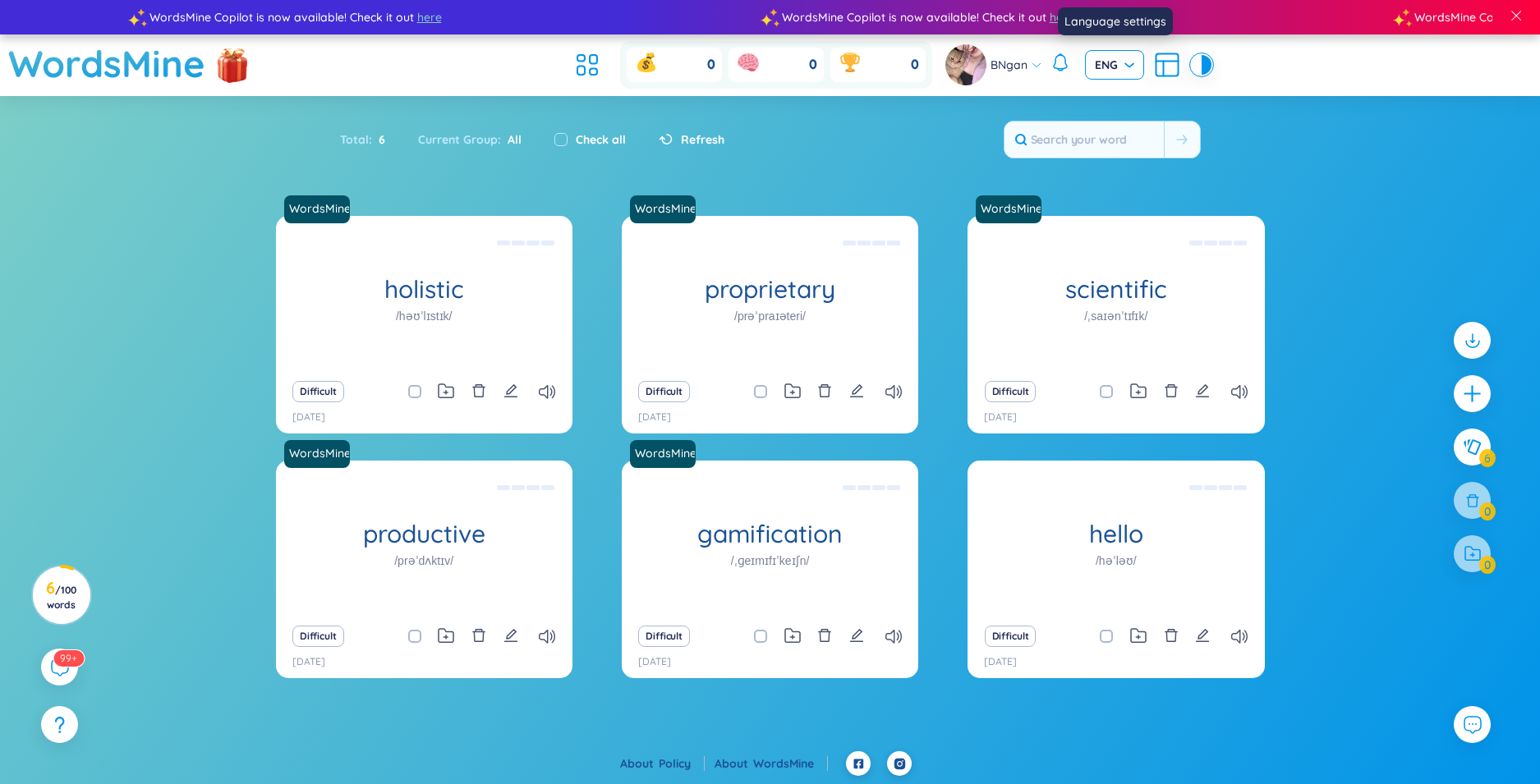
click at [1116, 61] on span "ENG" at bounding box center [1114, 65] width 39 height 16
click at [1126, 99] on div "VIE" at bounding box center [1113, 99] width 39 height 18
click at [1124, 140] on input "text" at bounding box center [1084, 139] width 159 height 37
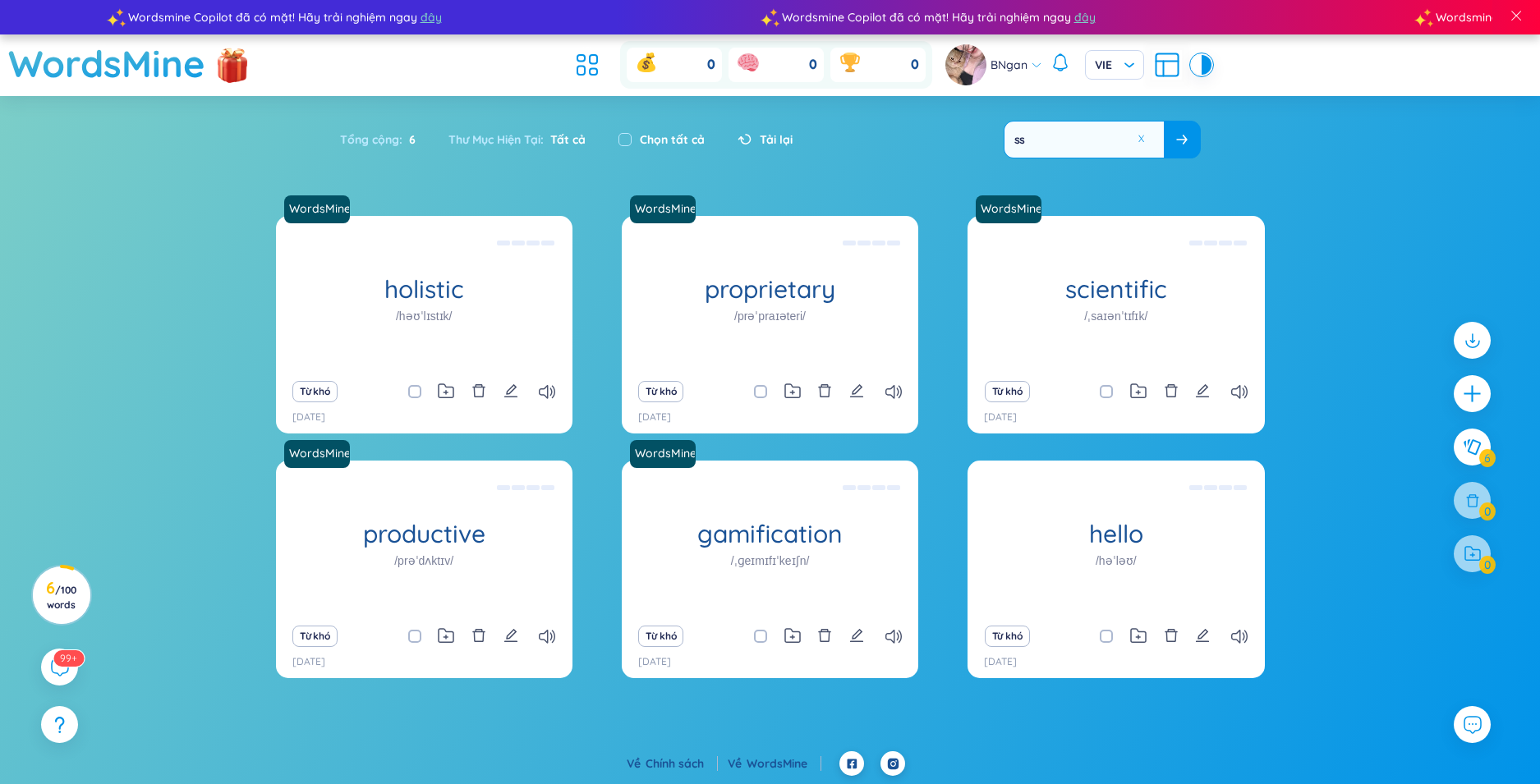
type input "s"
type input "d"
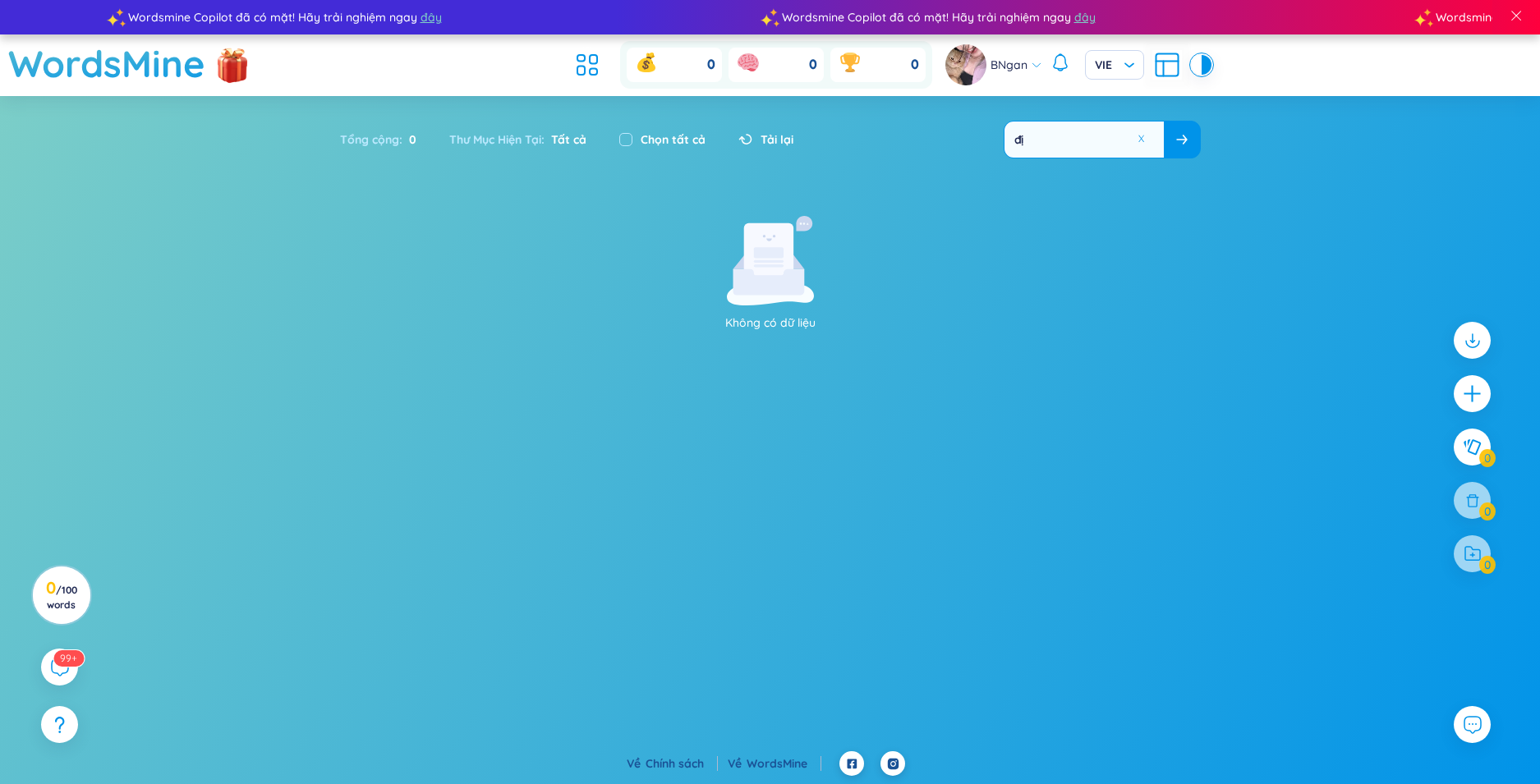
type input "đ"
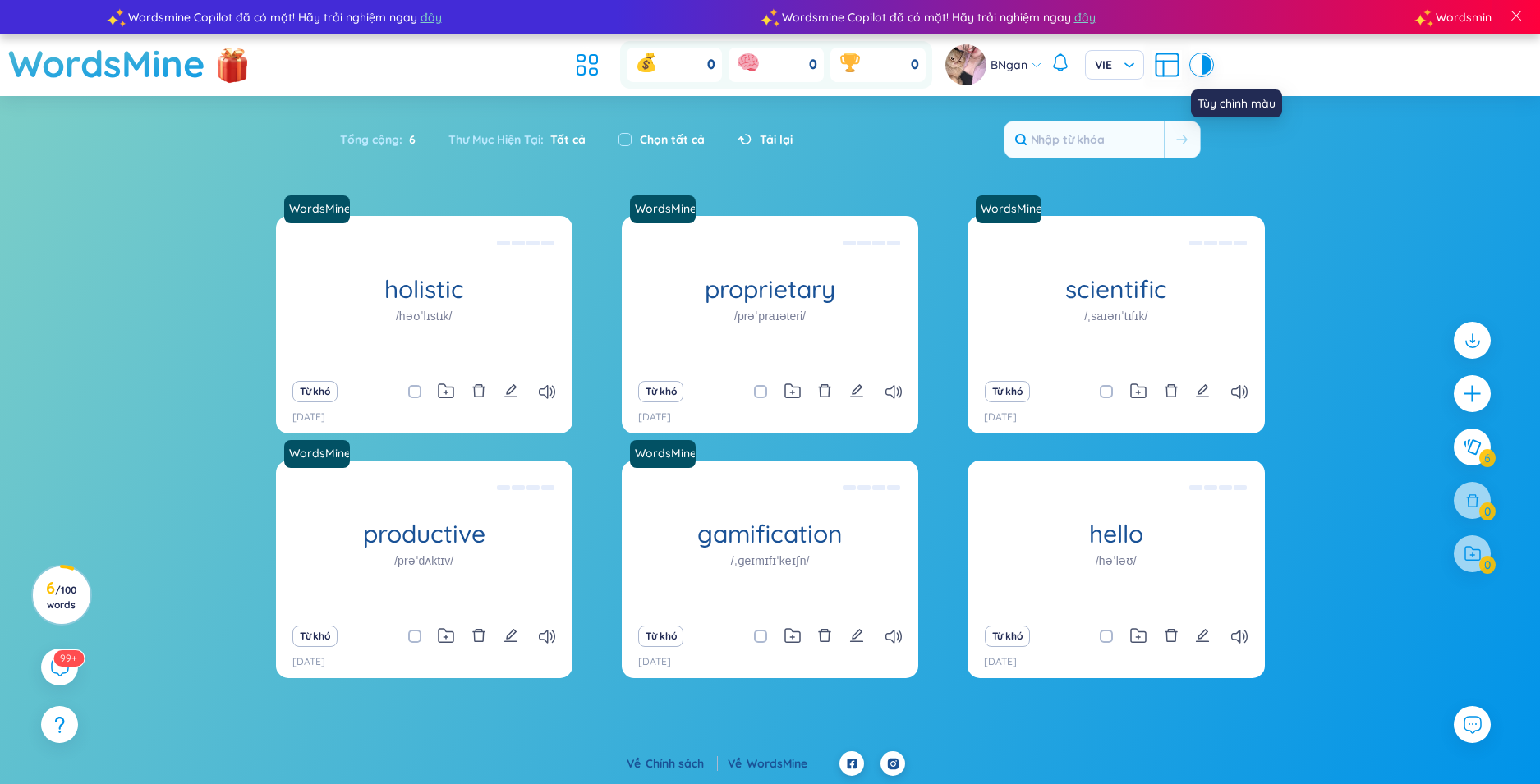
click at [1208, 65] on div at bounding box center [1206, 65] width 10 height 20
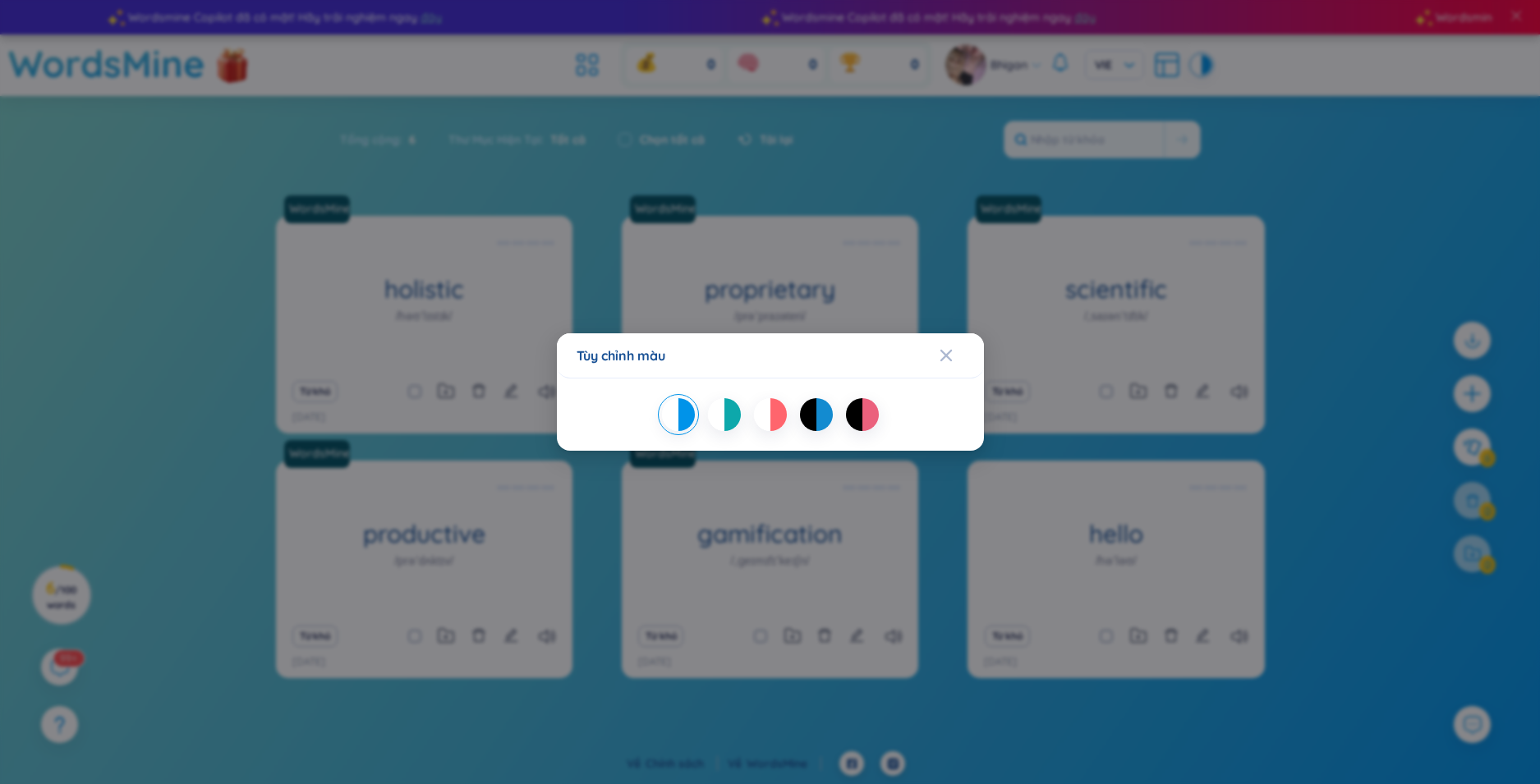
click at [716, 423] on div at bounding box center [716, 415] width 16 height 33
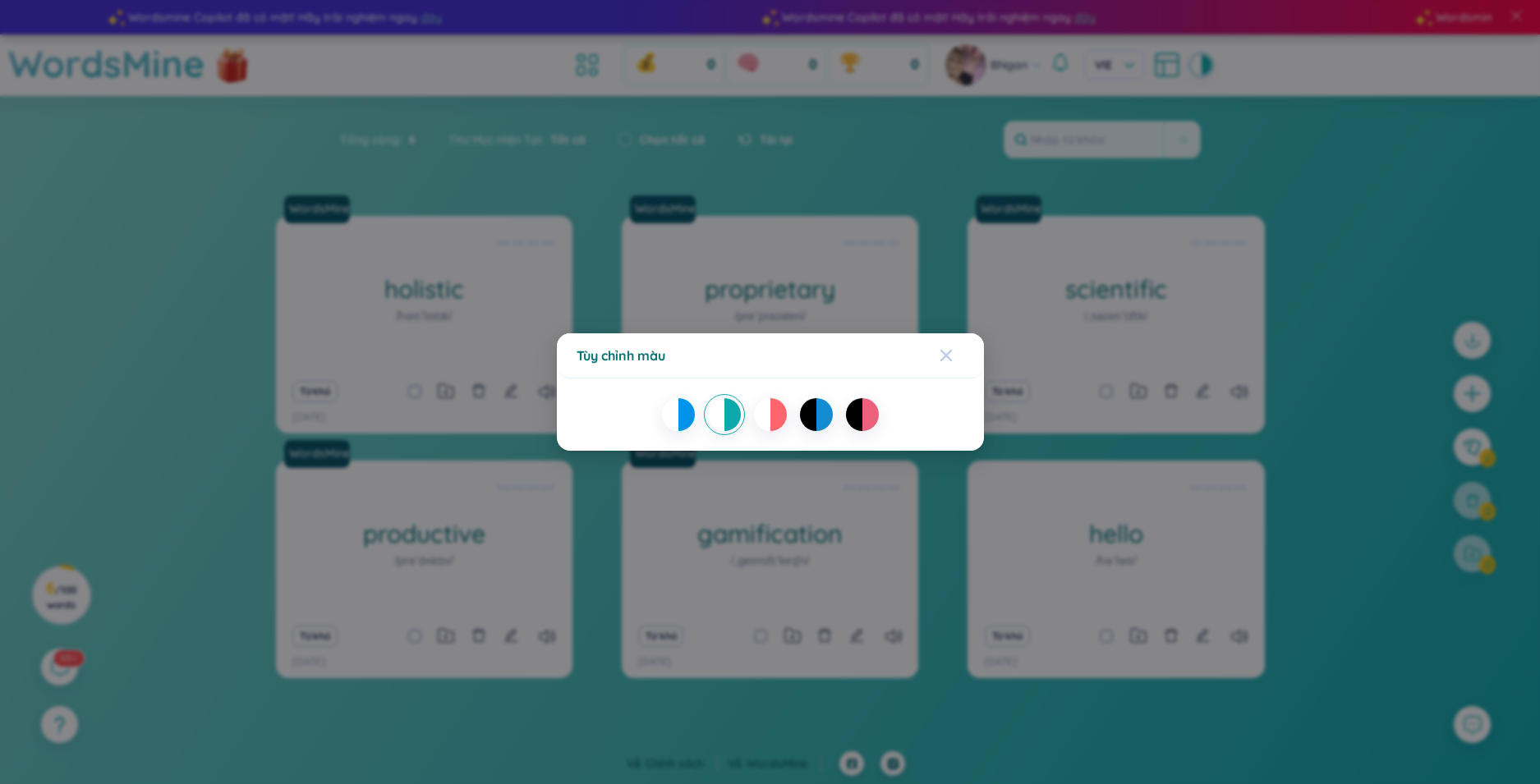
click at [949, 354] on icon "Close" at bounding box center [945, 355] width 13 height 13
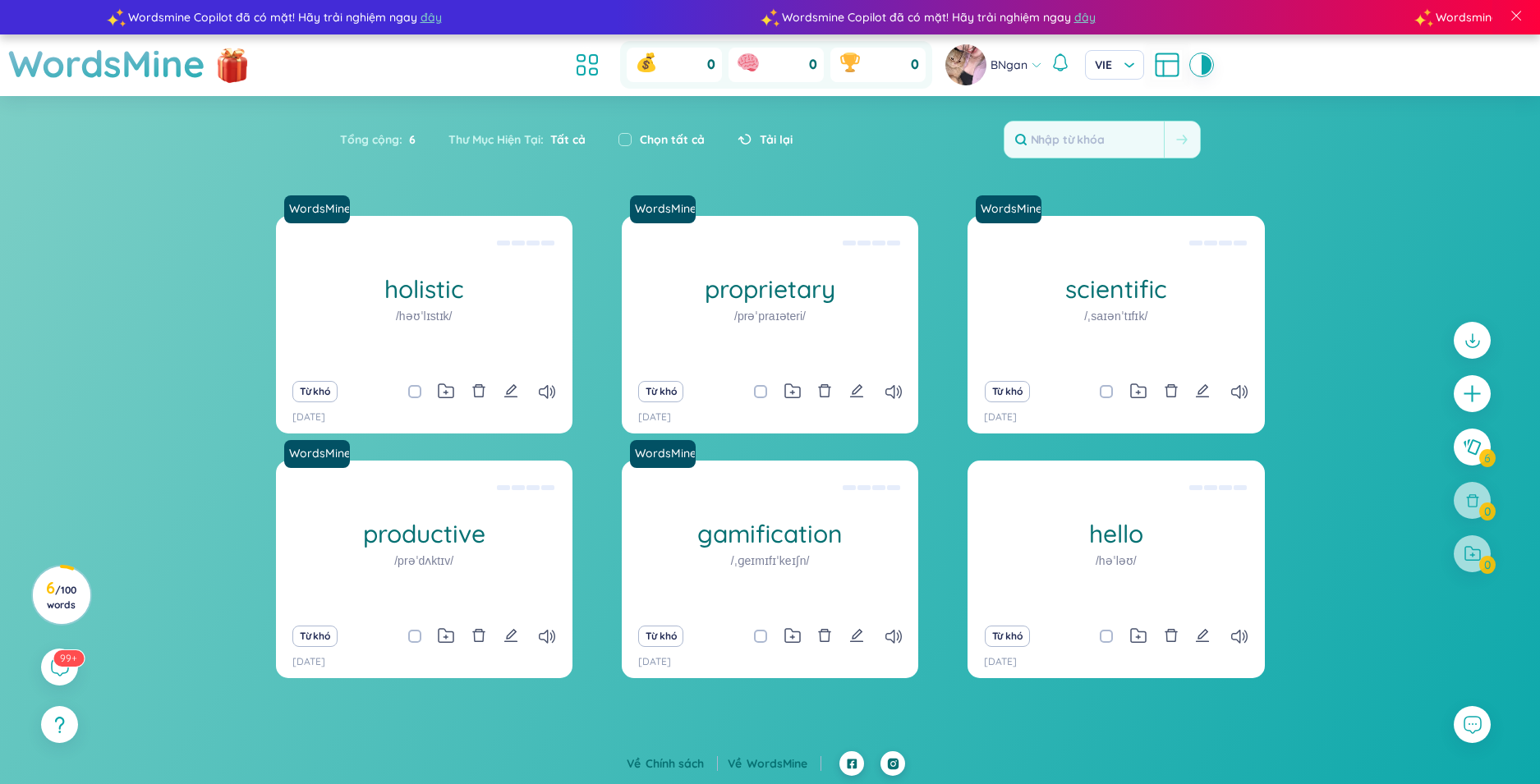
click at [1049, 60] on div "BNgan VIE" at bounding box center [1078, 65] width 266 height 41
click at [1055, 65] on icon at bounding box center [1060, 62] width 20 height 20
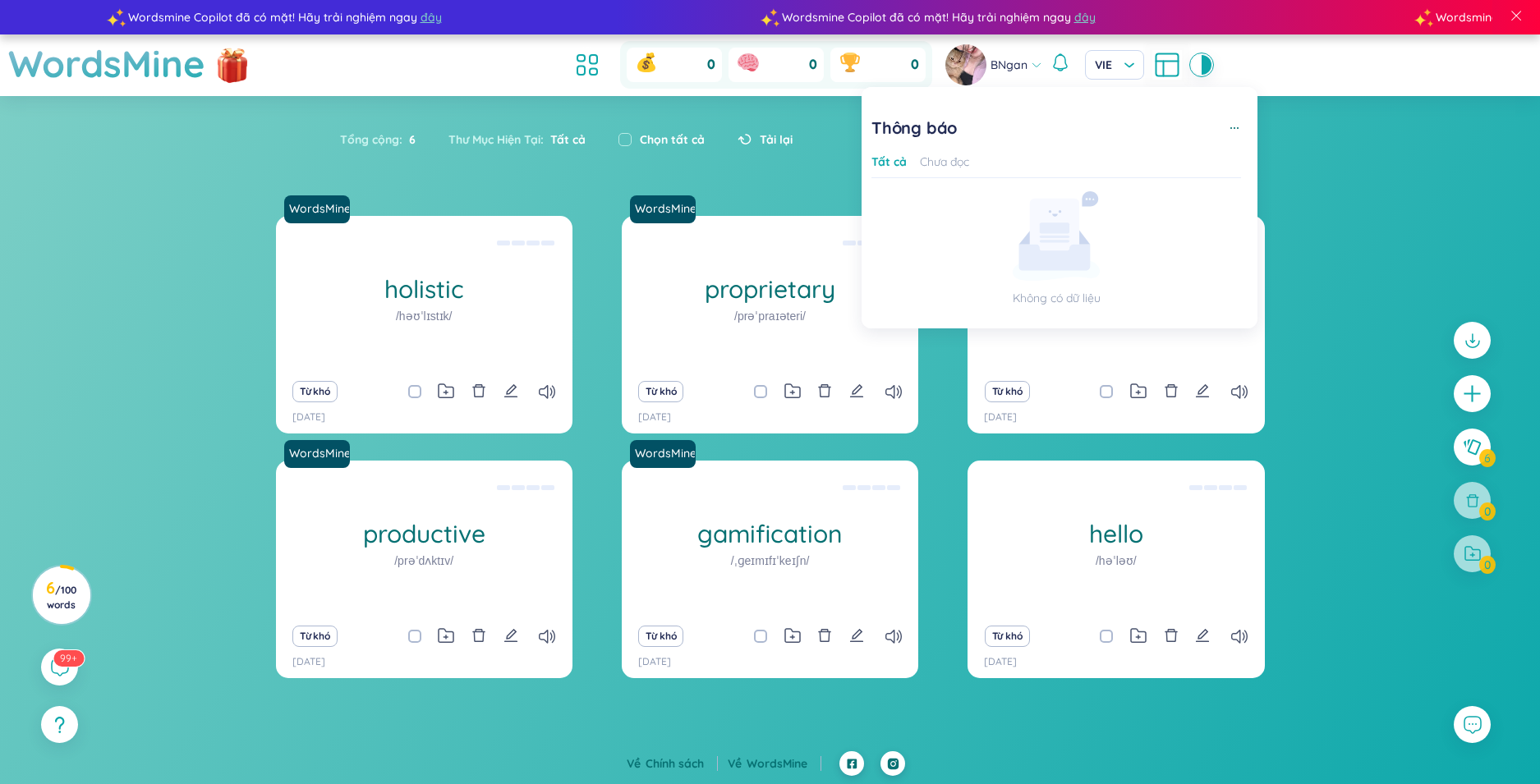
click at [1284, 138] on section "Sắp xếp Chữ cái tăng dần Chữ cái giảm dần Thời gian xa nhất Thời gian gần nhất …" at bounding box center [770, 414] width 1540 height 635
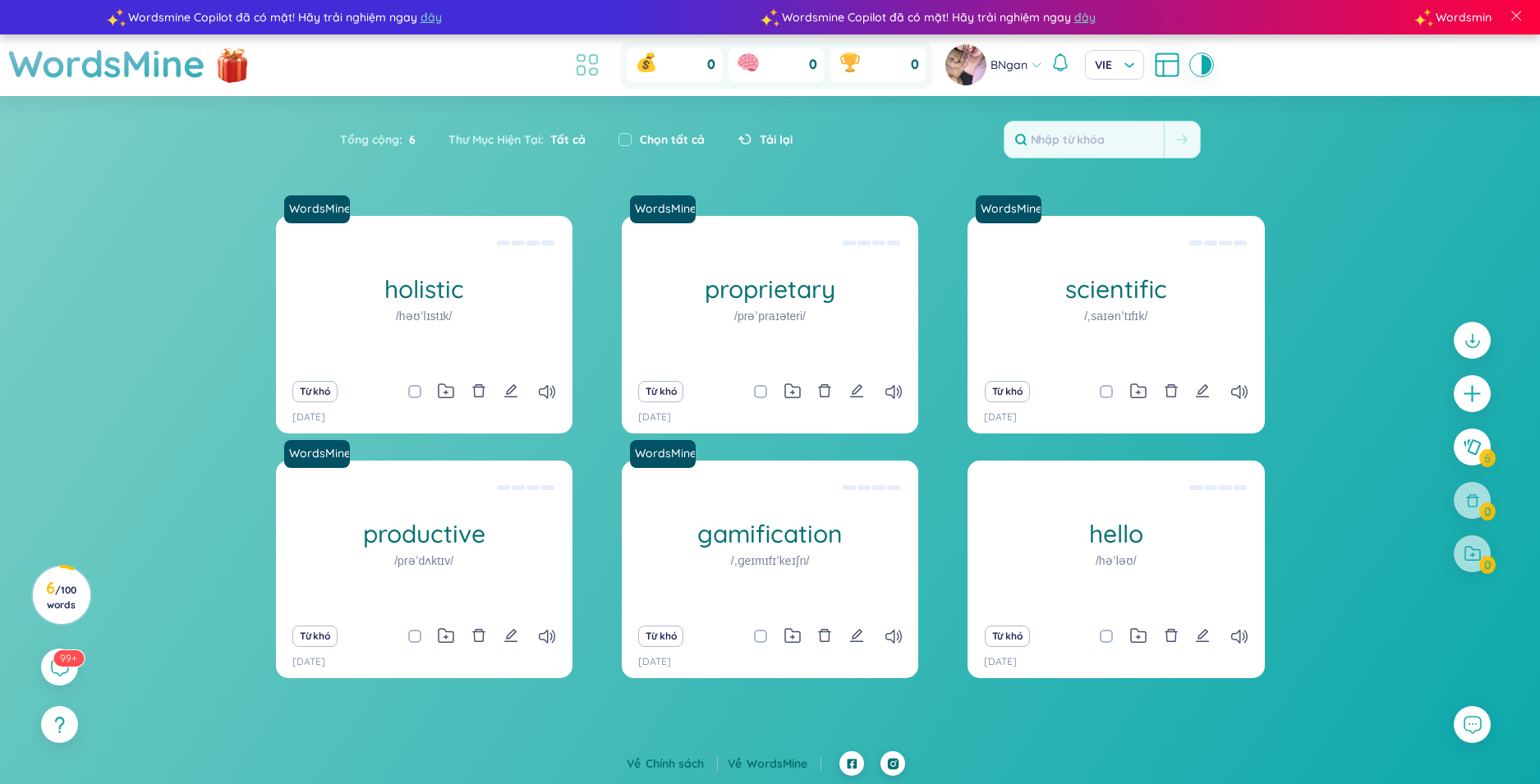
click at [586, 72] on icon at bounding box center [586, 65] width 30 height 30
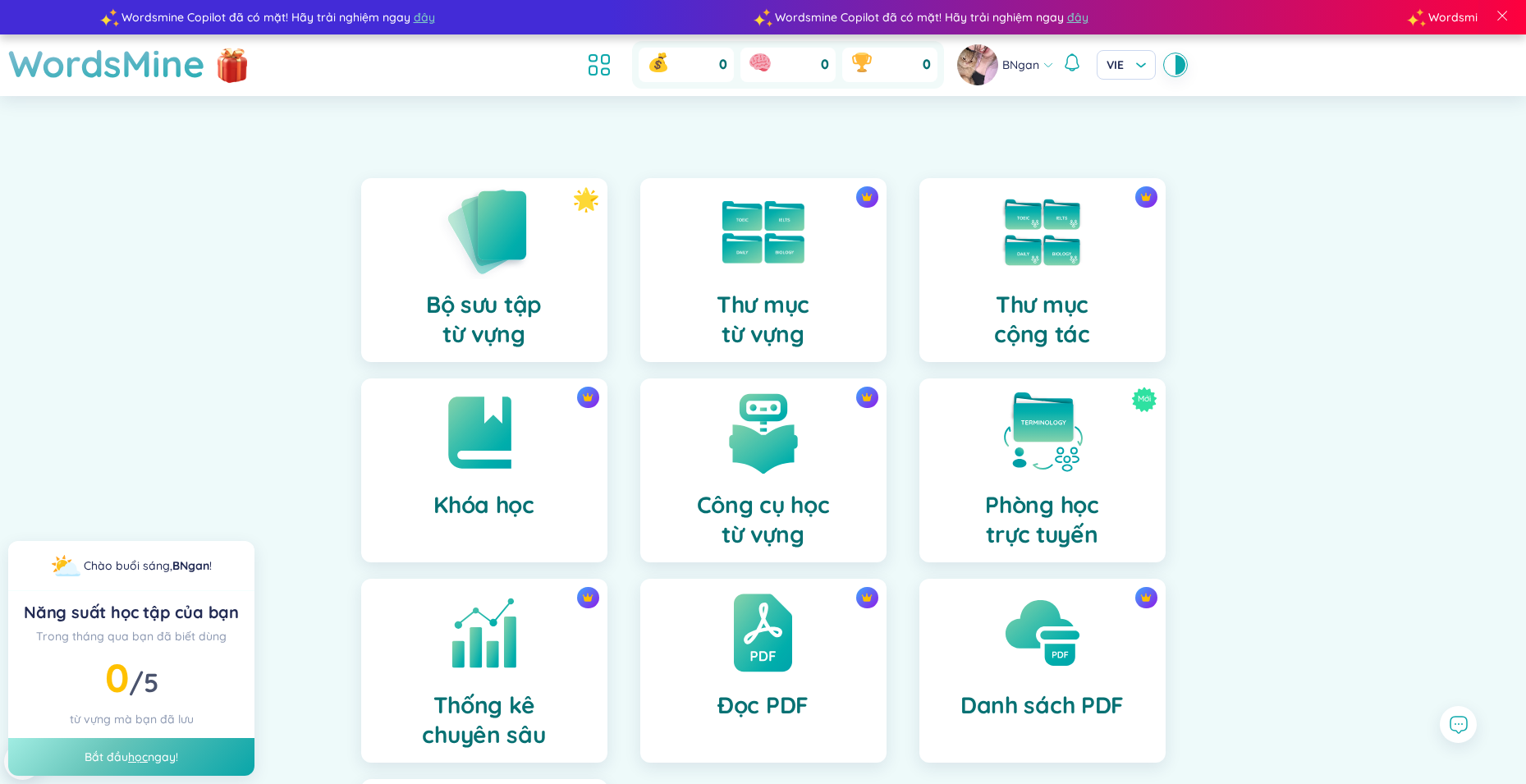
click at [577, 274] on div "Bộ sưu tập từ vựng" at bounding box center [484, 270] width 246 height 183
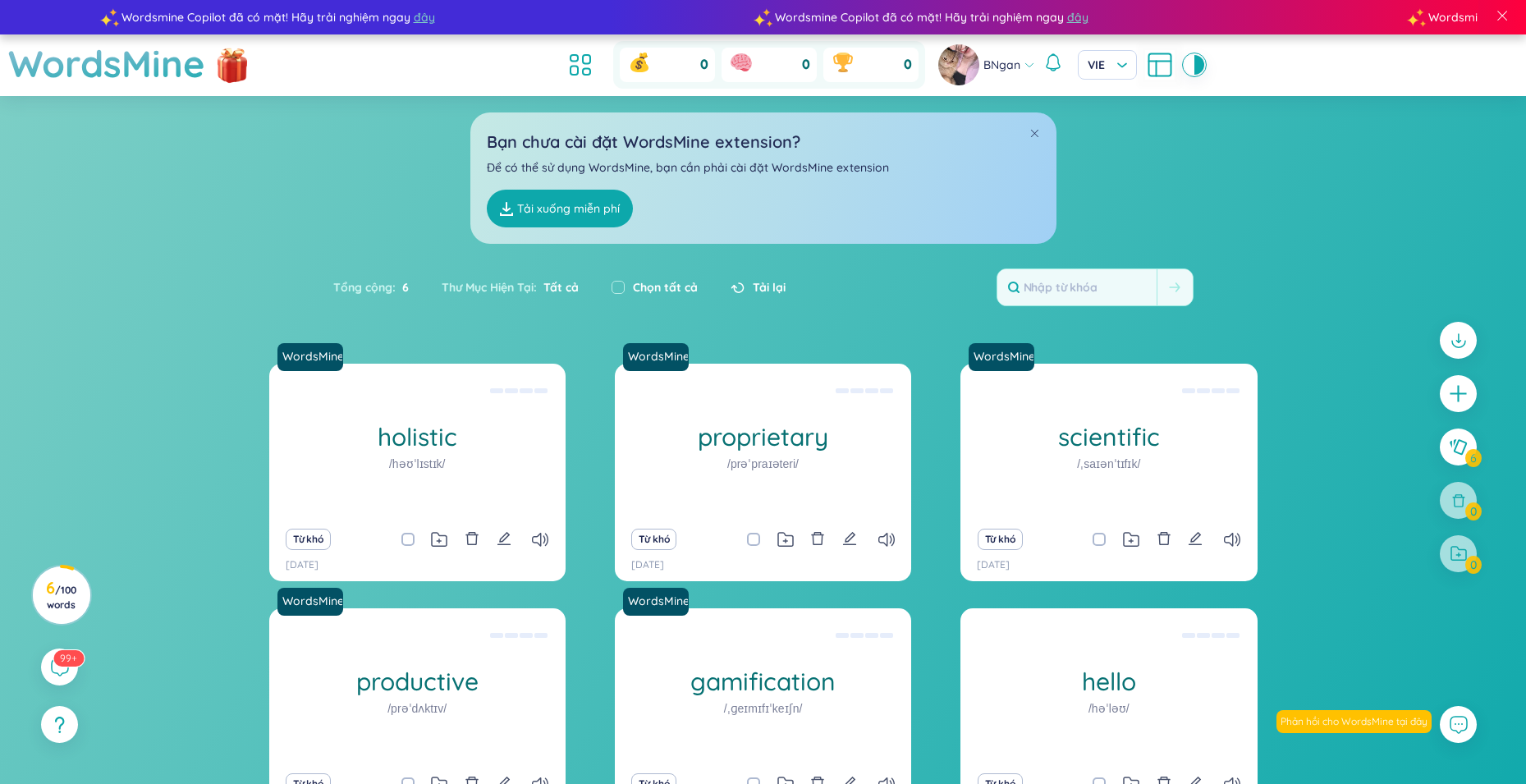
click at [591, 215] on link "Tải xuống miễn phí" at bounding box center [560, 208] width 146 height 37
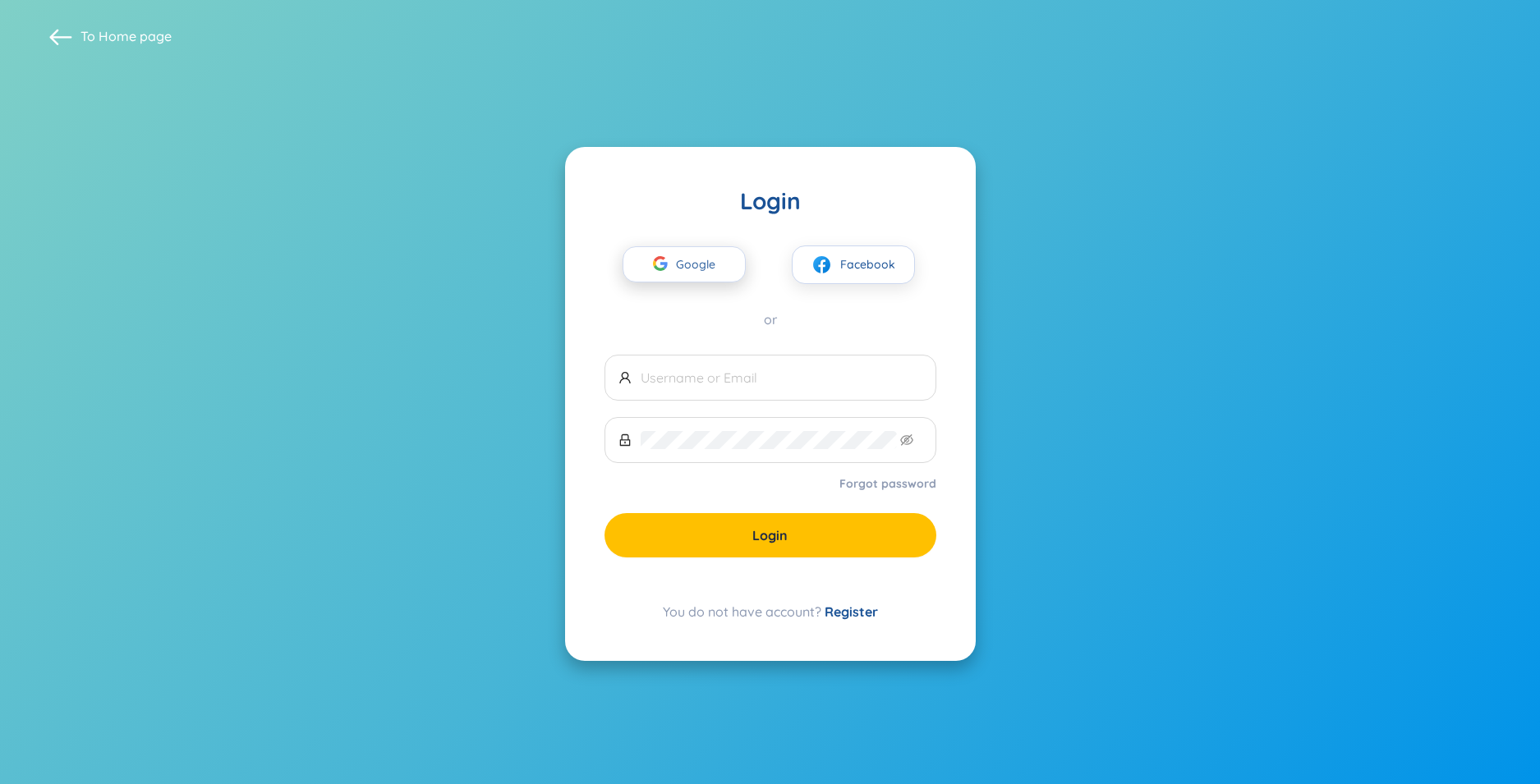
click at [702, 255] on span "Google" at bounding box center [699, 264] width 48 height 35
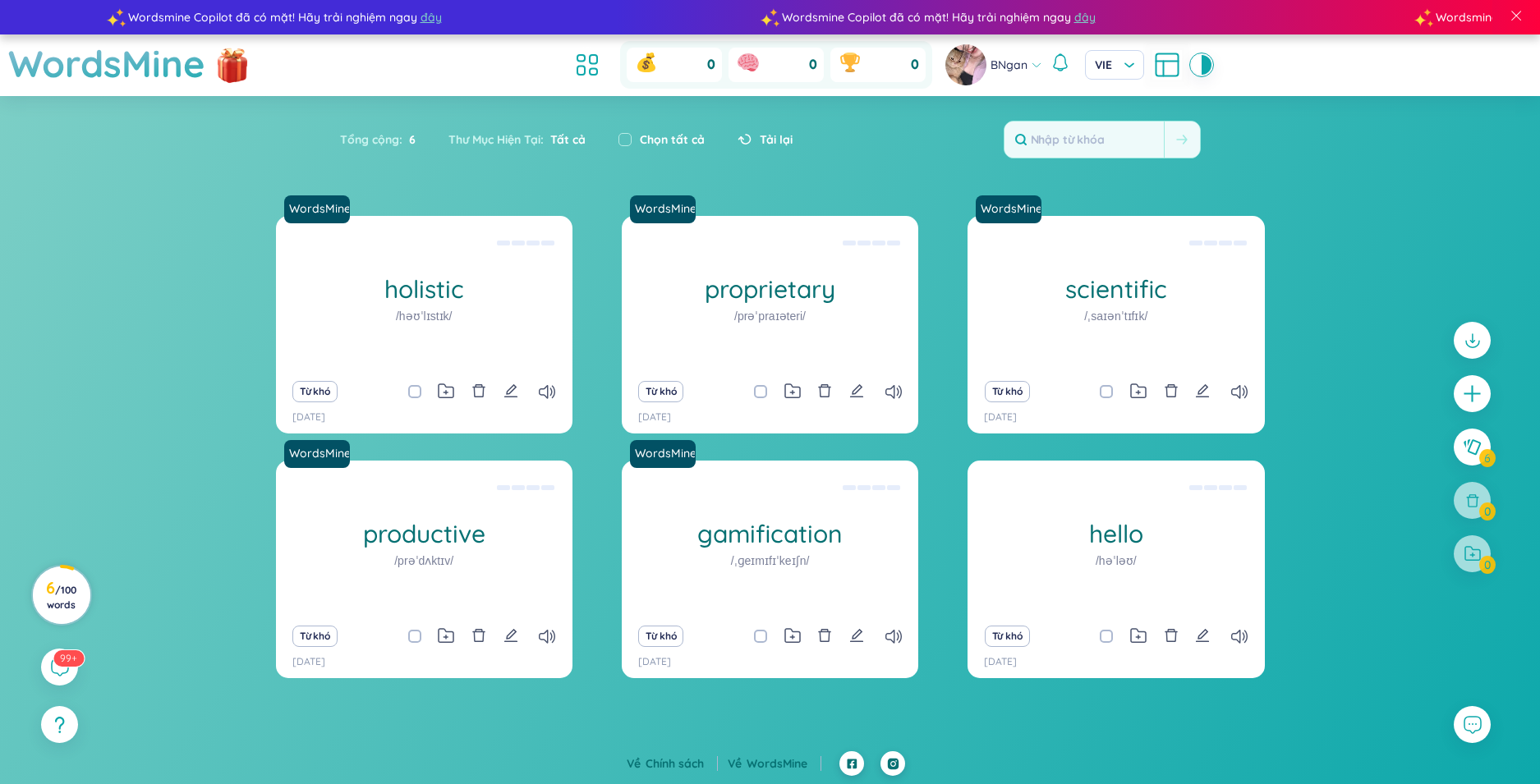
click at [39, 611] on circle at bounding box center [62, 595] width 58 height 58
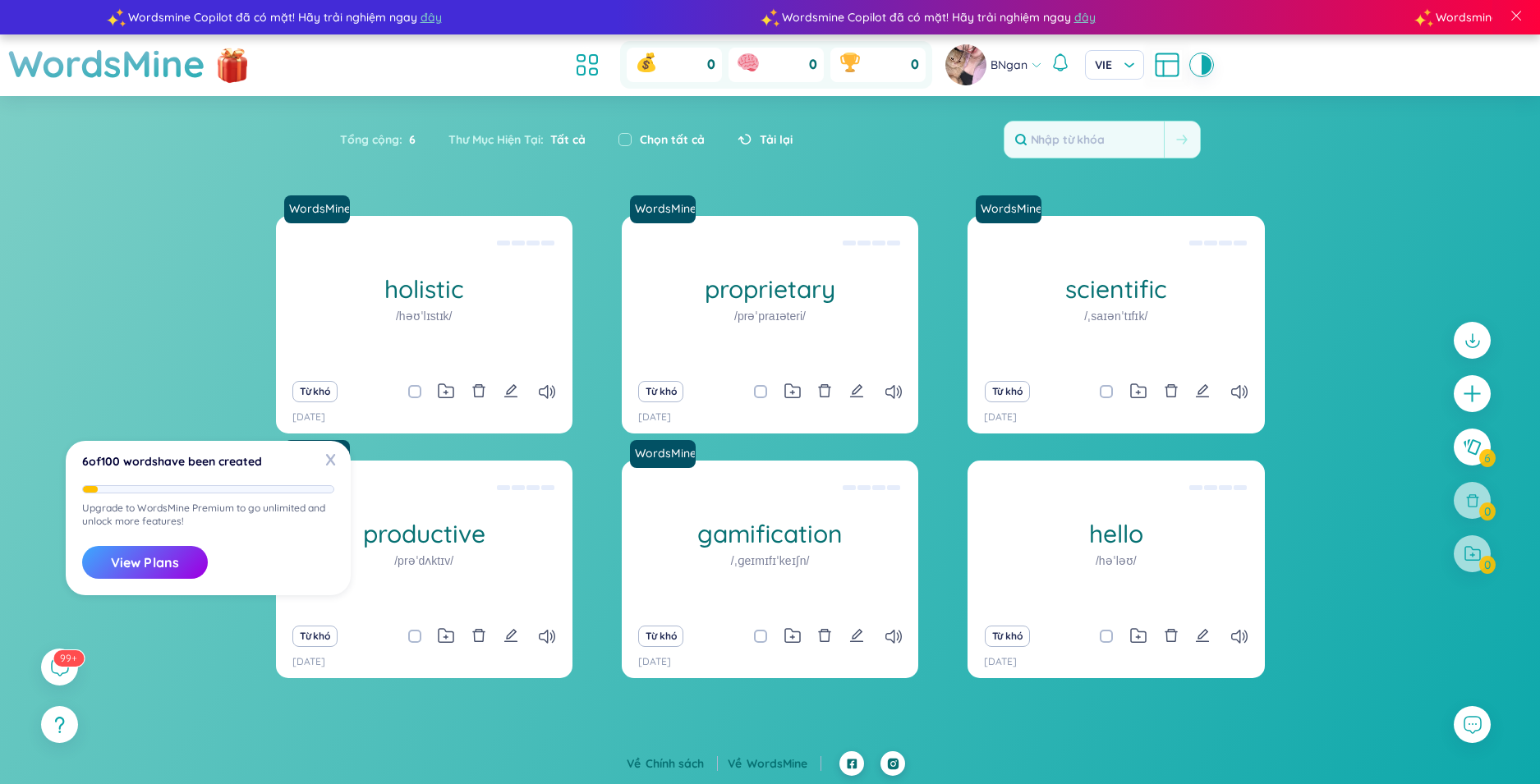
click at [317, 454] on div "X 6 of 100 words have been created Upgrade to WordsMine Premium to go unlimited…" at bounding box center [207, 518] width 285 height 155
click at [327, 455] on span "X" at bounding box center [330, 460] width 25 height 25
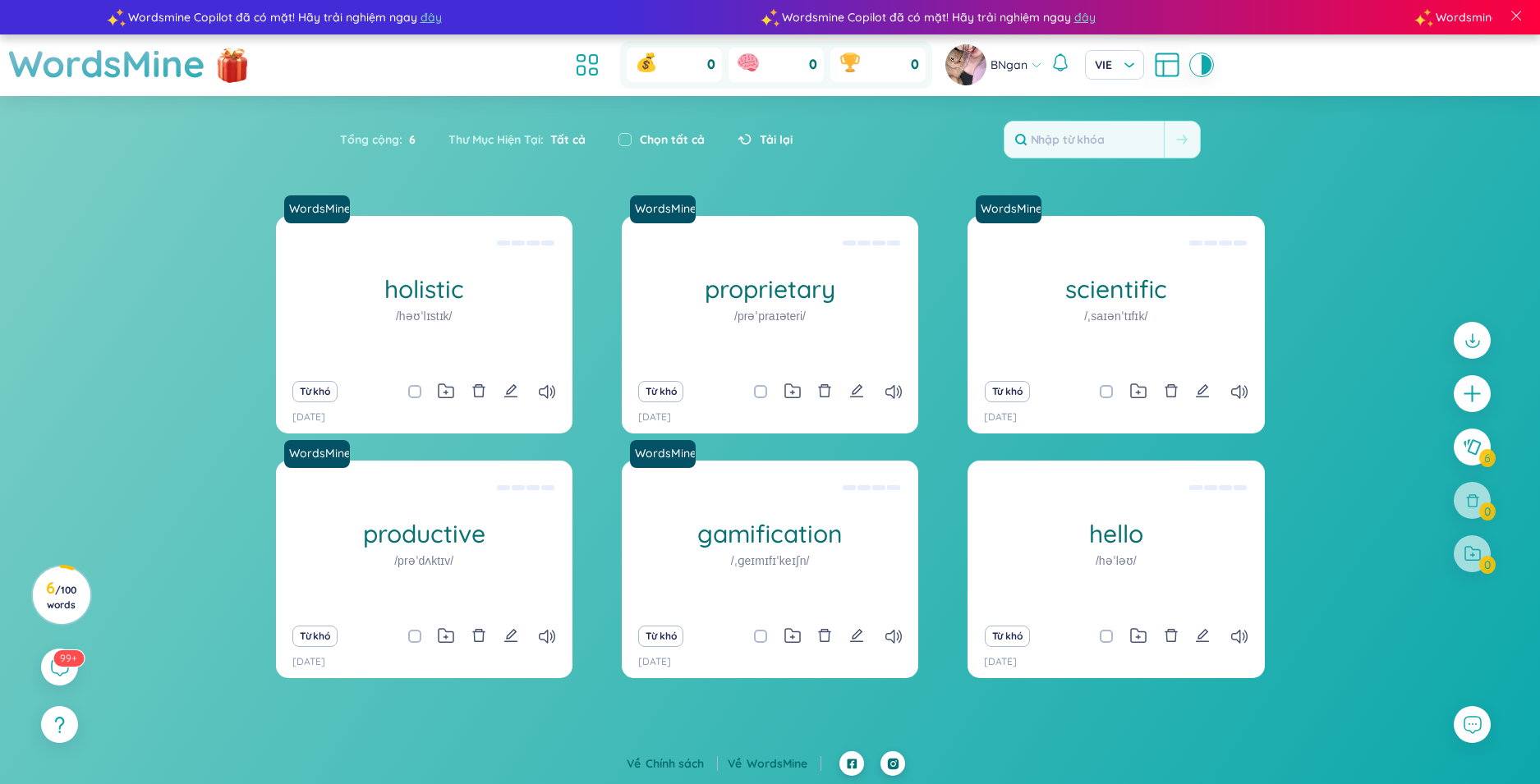
drag, startPoint x: 1363, startPoint y: 2, endPoint x: 1343, endPoint y: 426, distance: 424.5
click at [1343, 426] on div "WordsMine holistic /həʊˈlɪstɪk/ Toàn diện Eg: The holistic approach to healthca…" at bounding box center [770, 473] width 1540 height 516
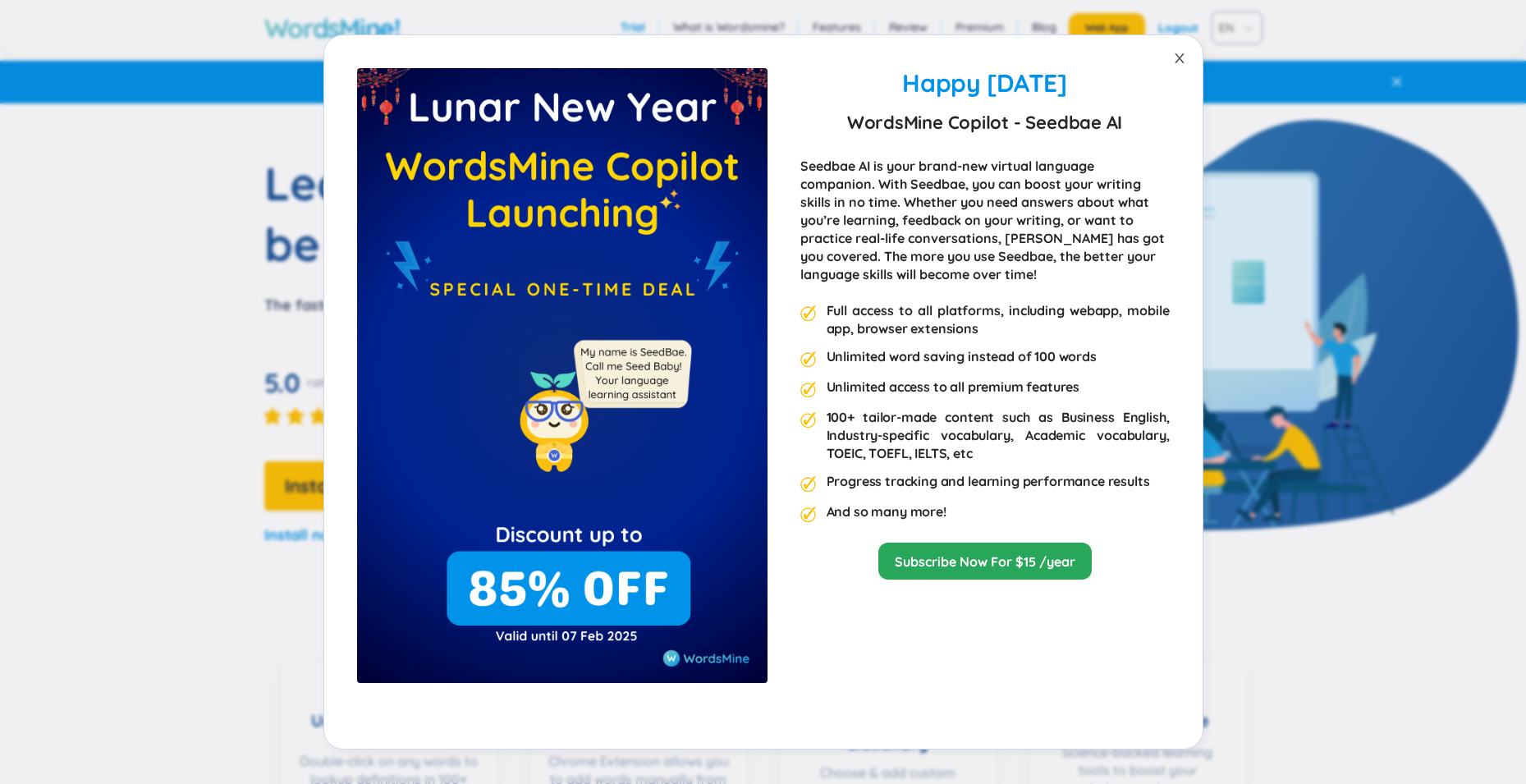
click at [1173, 59] on icon "close" at bounding box center [1179, 58] width 13 height 13
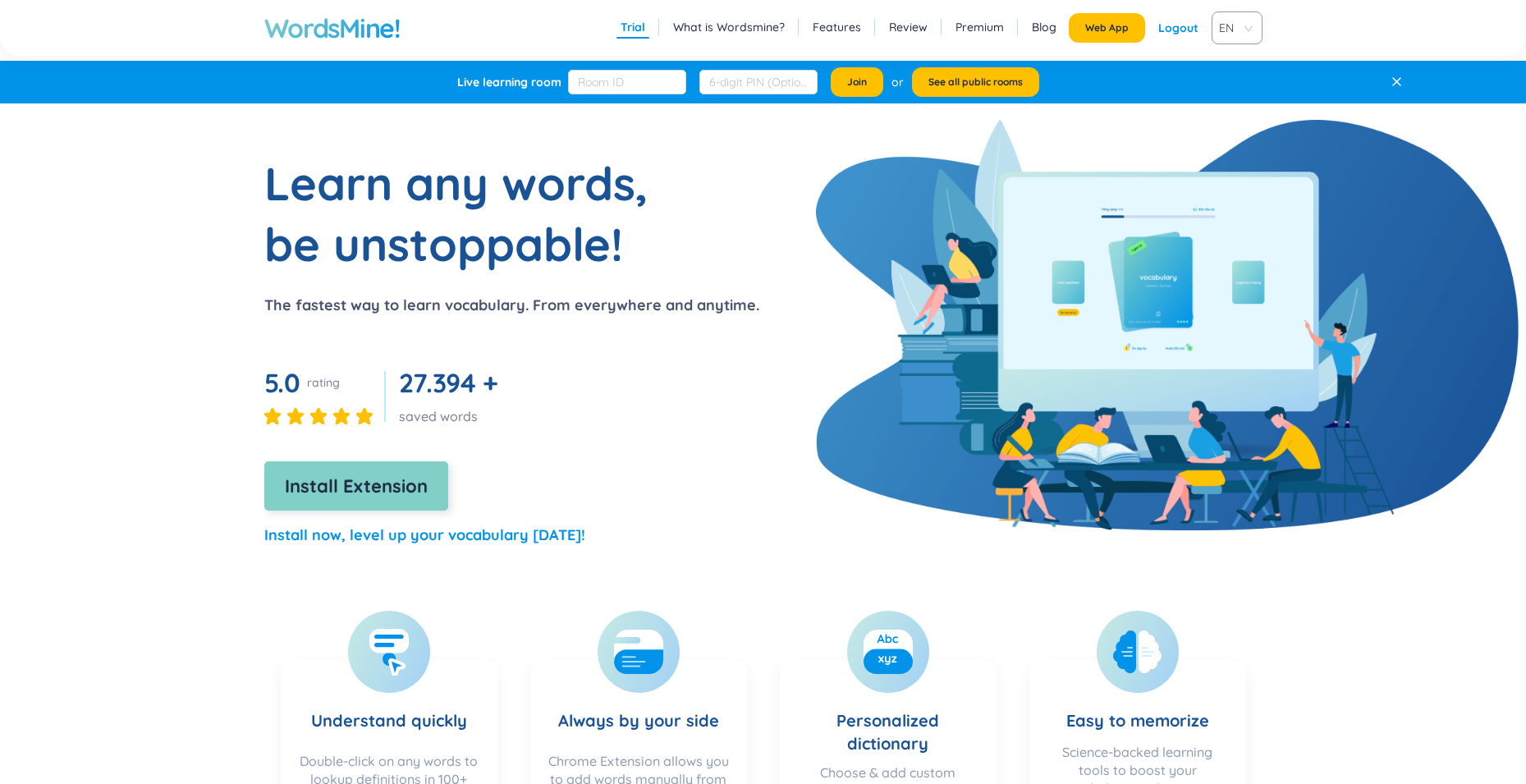
click at [375, 486] on span "Install Extension" at bounding box center [356, 487] width 143 height 29
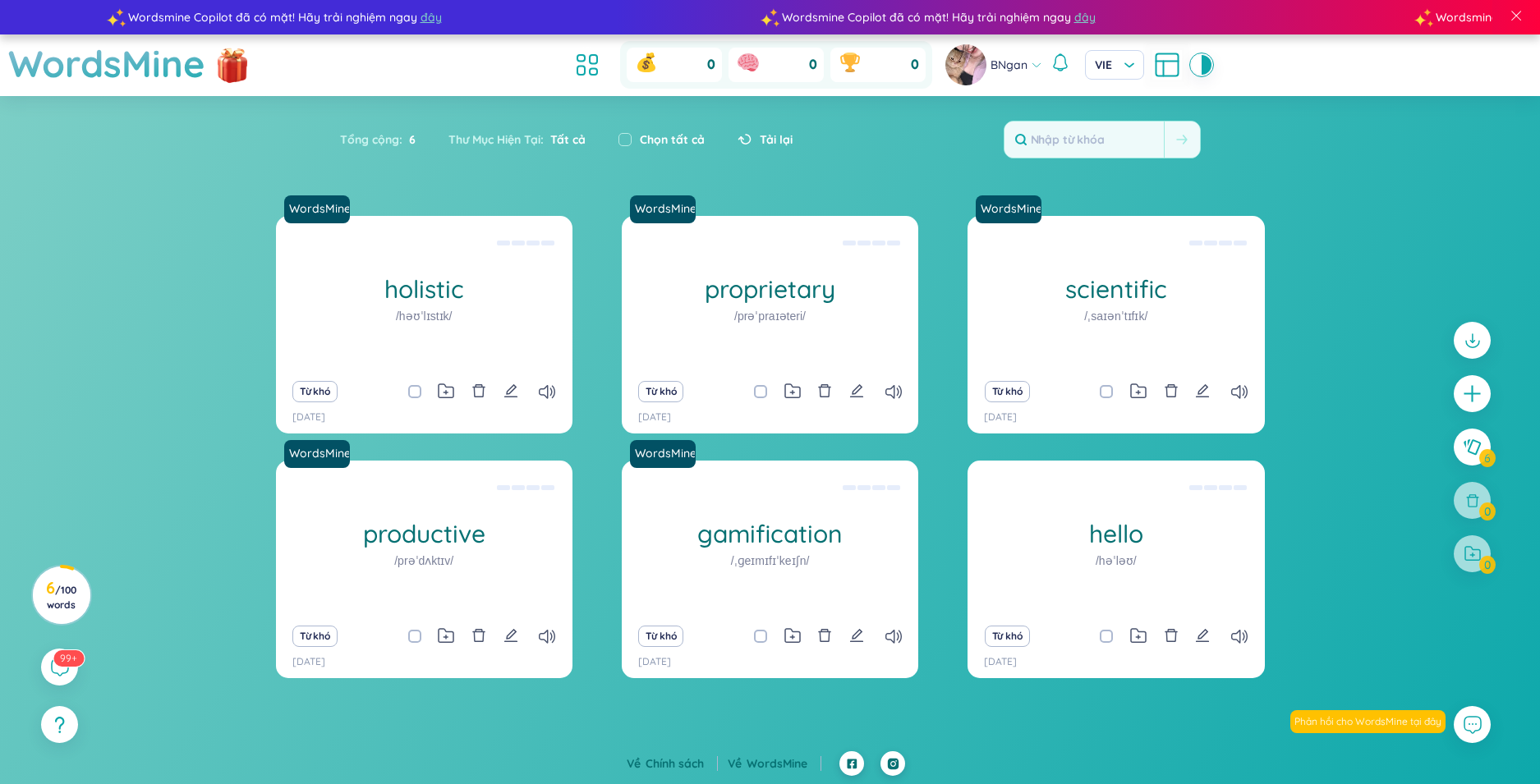
click at [633, 140] on div "Chọn tất cả" at bounding box center [661, 139] width 86 height 18
click at [624, 143] on input "checkbox" at bounding box center [625, 139] width 13 height 13
checkbox input "true"
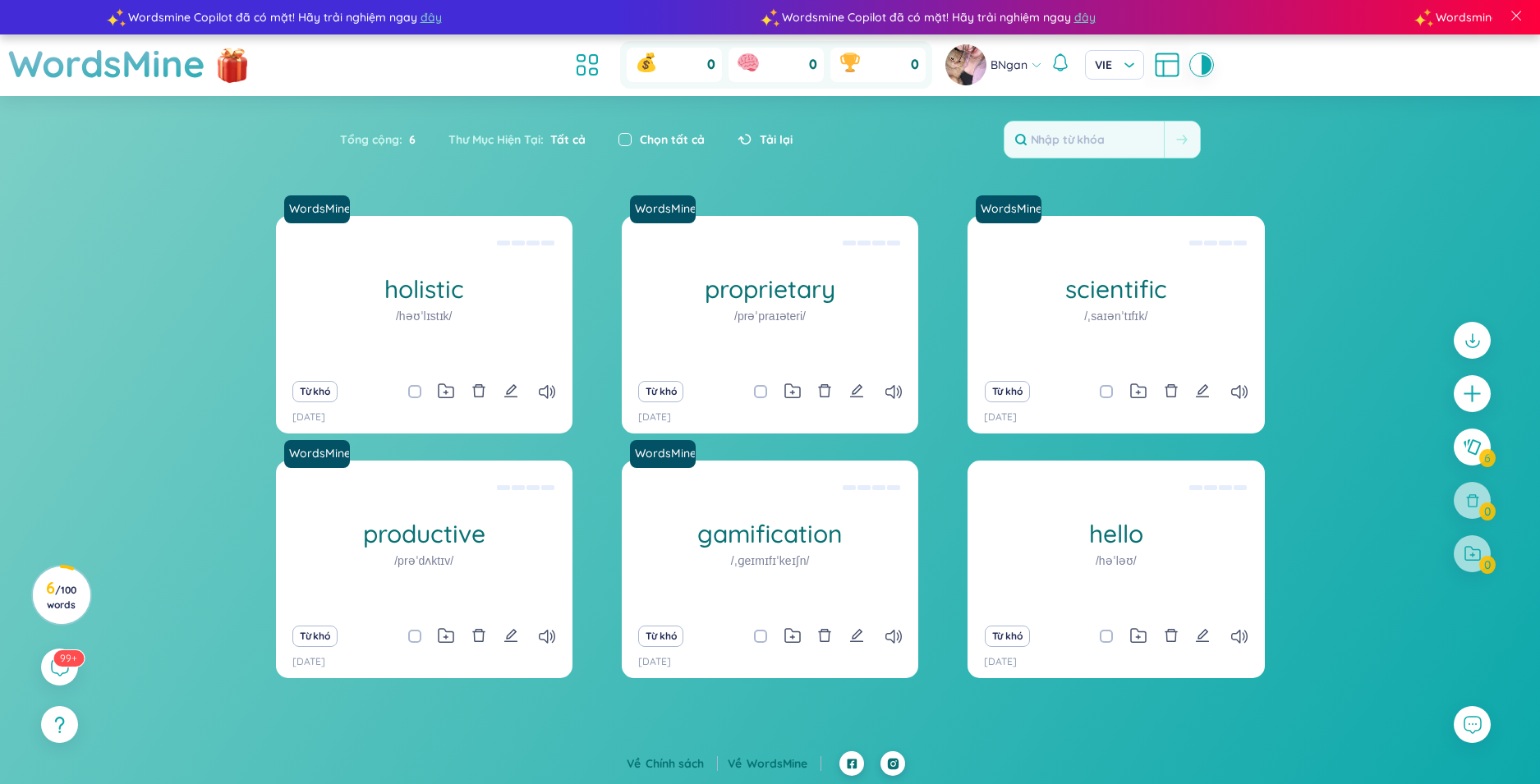
checkbox input "true"
click at [624, 143] on input "checkbox" at bounding box center [625, 139] width 13 height 13
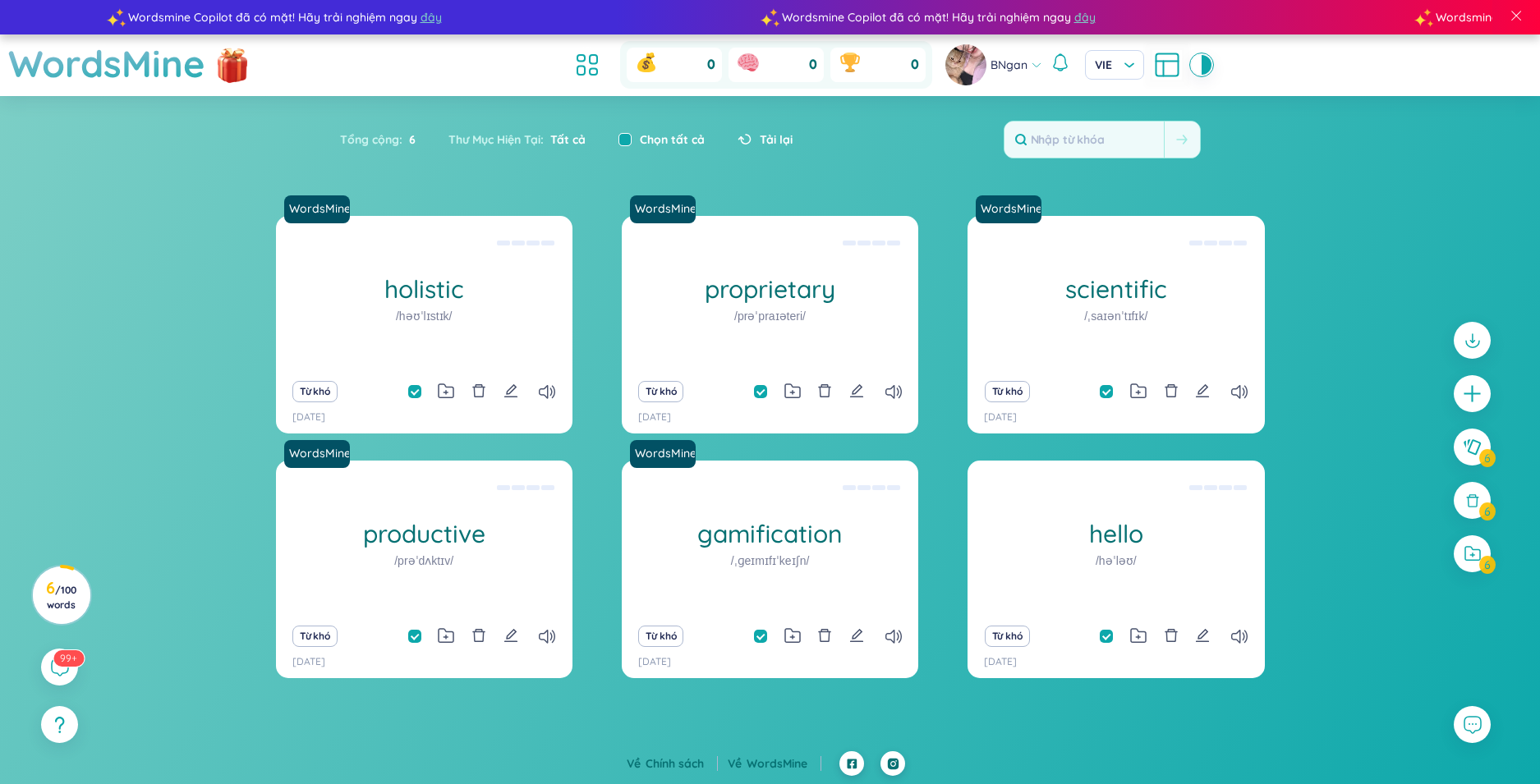
checkbox input "false"
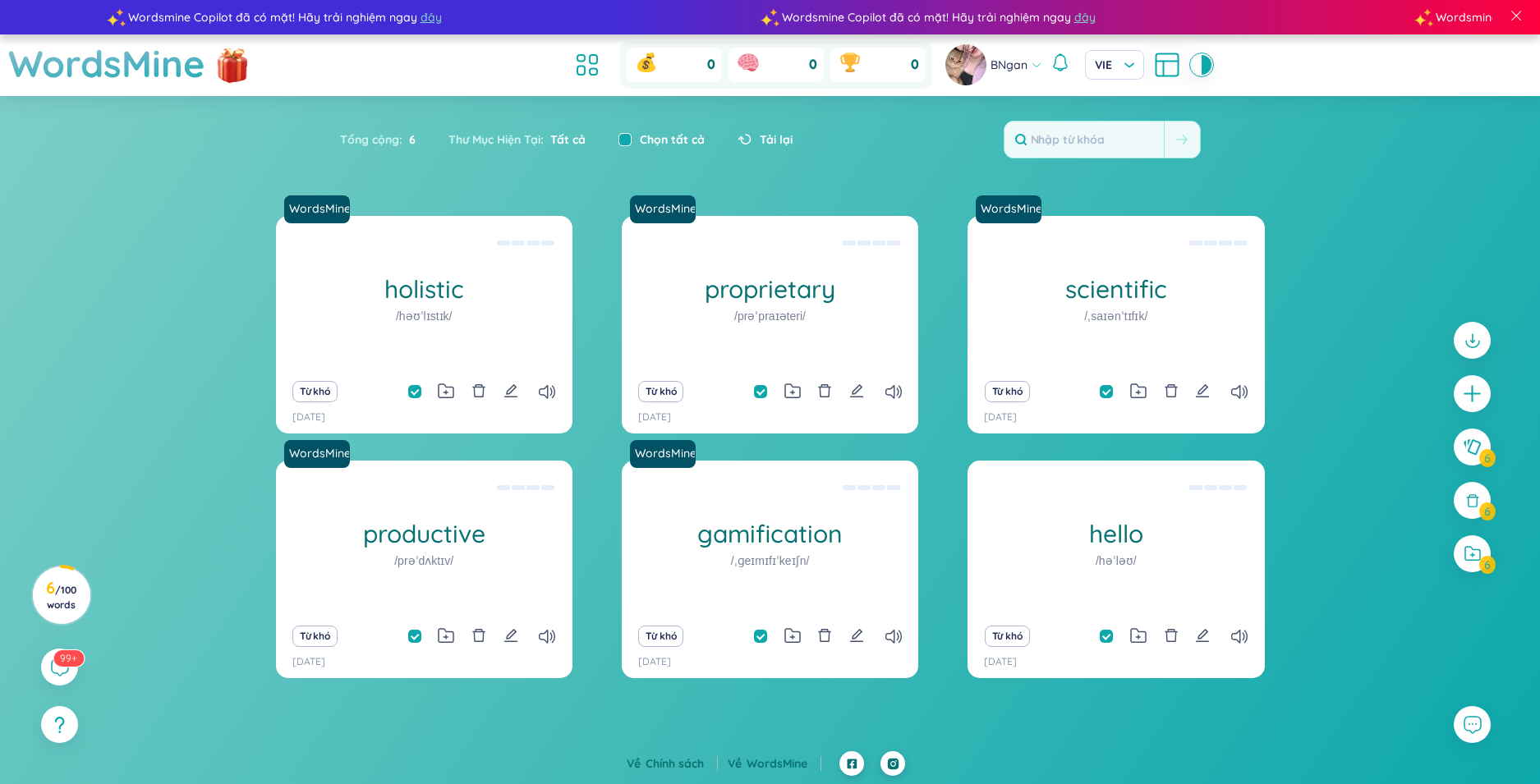
checkbox input "false"
click at [587, 71] on icon at bounding box center [586, 65] width 30 height 30
